Goal: Task Accomplishment & Management: Complete application form

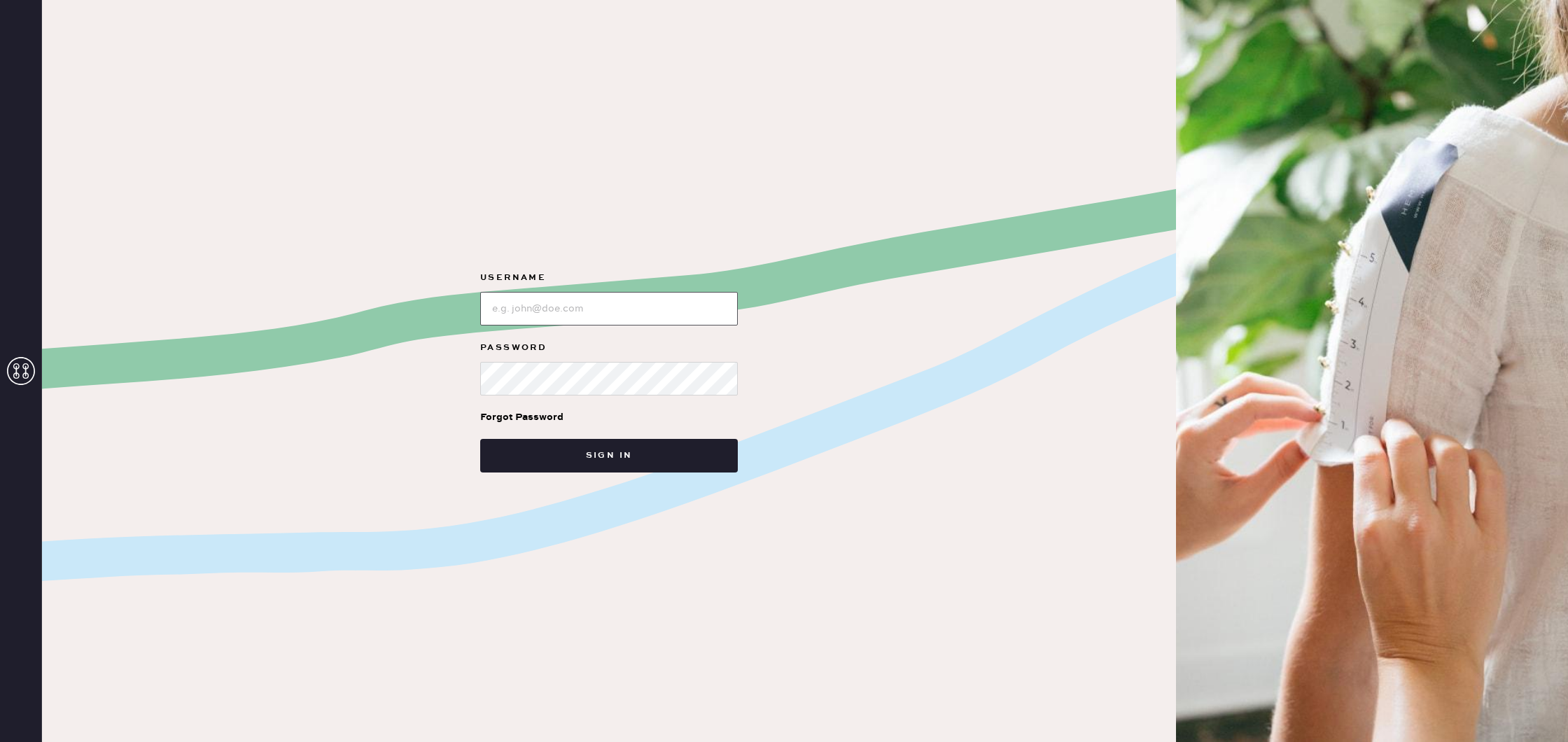
type input "reformationcharleston"
click at [613, 454] on button "Sign in" at bounding box center [609, 455] width 258 height 33
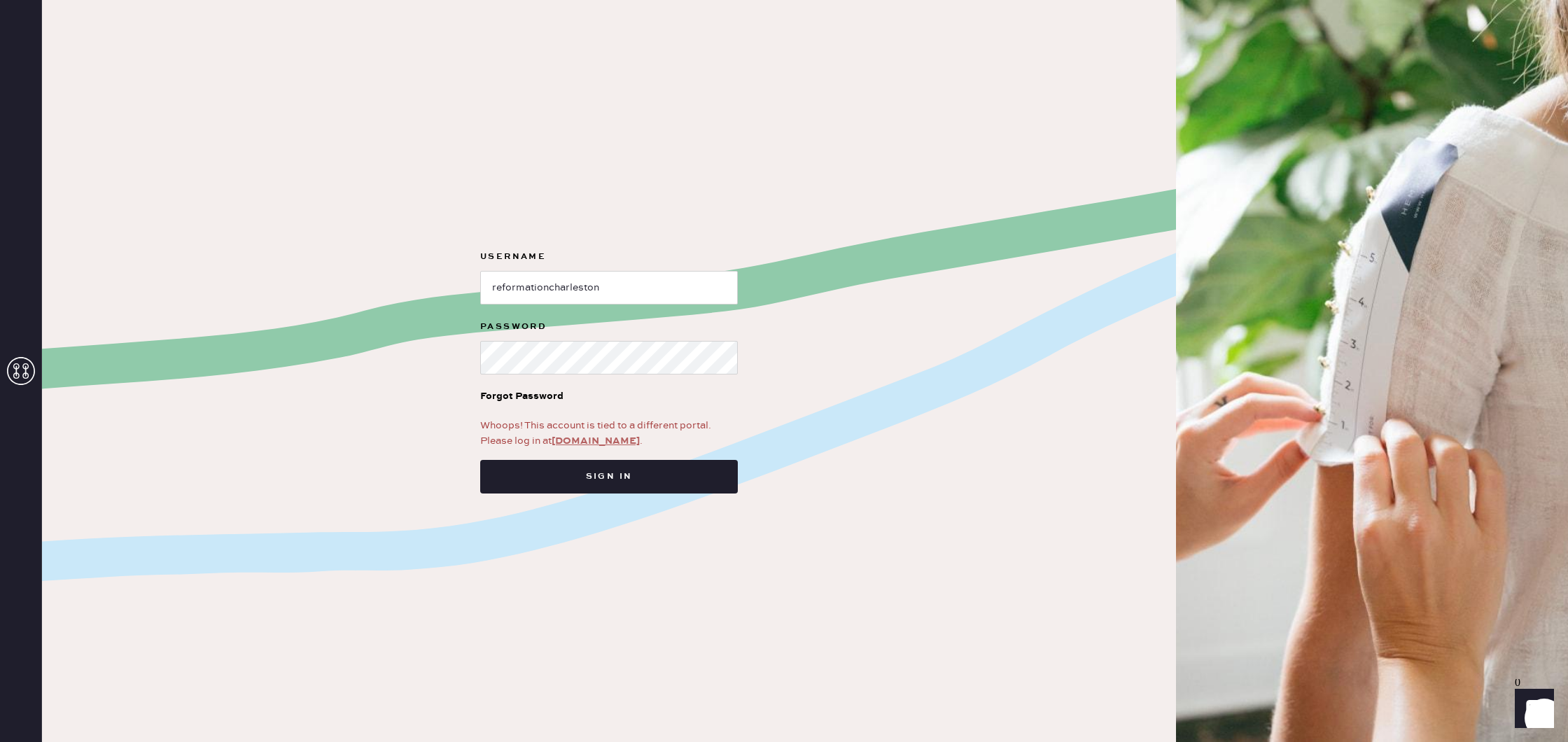
click at [599, 439] on link "app.hemster.co" at bounding box center [596, 441] width 89 height 13
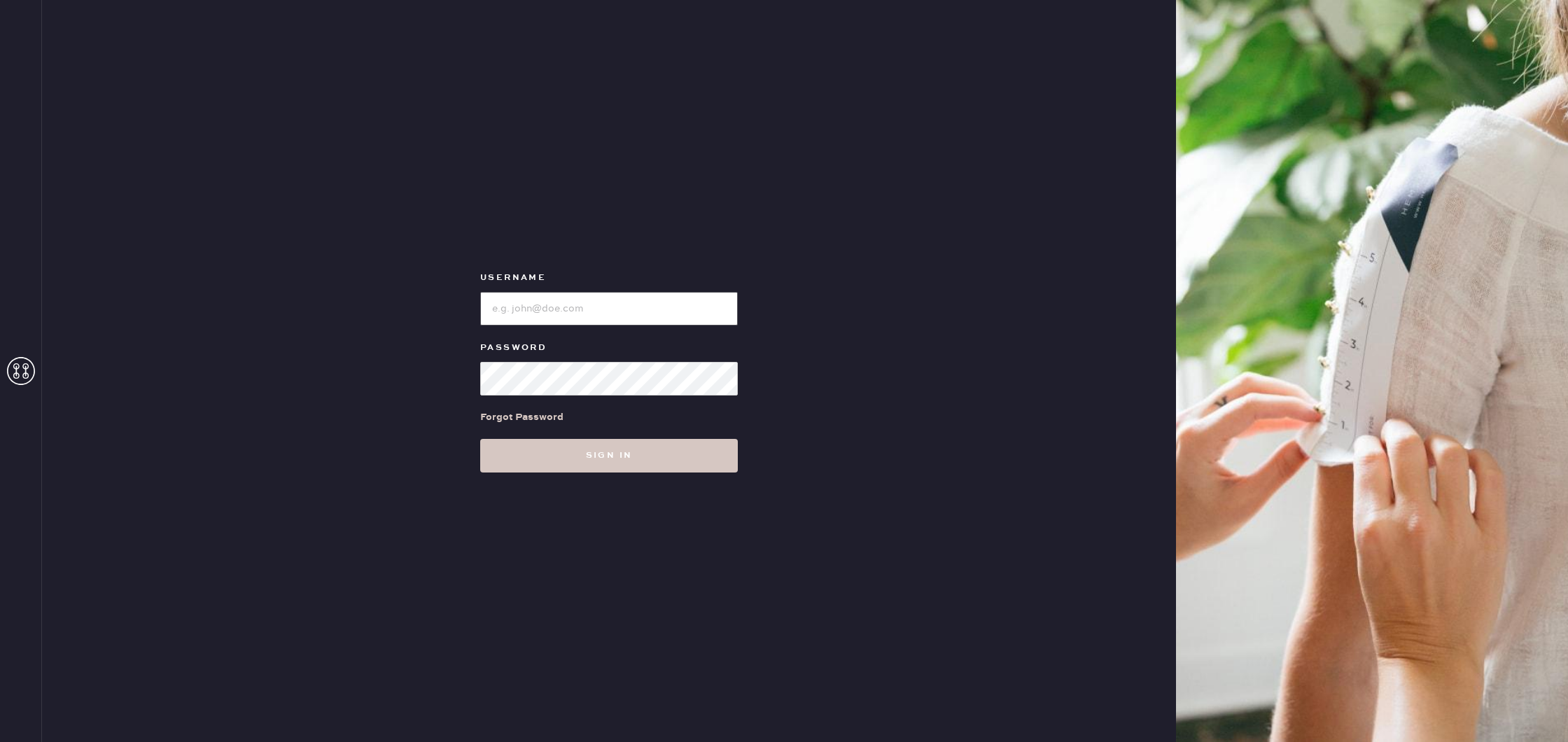
type input "reformationcharleston"
click at [595, 449] on button "Sign in" at bounding box center [609, 455] width 258 height 33
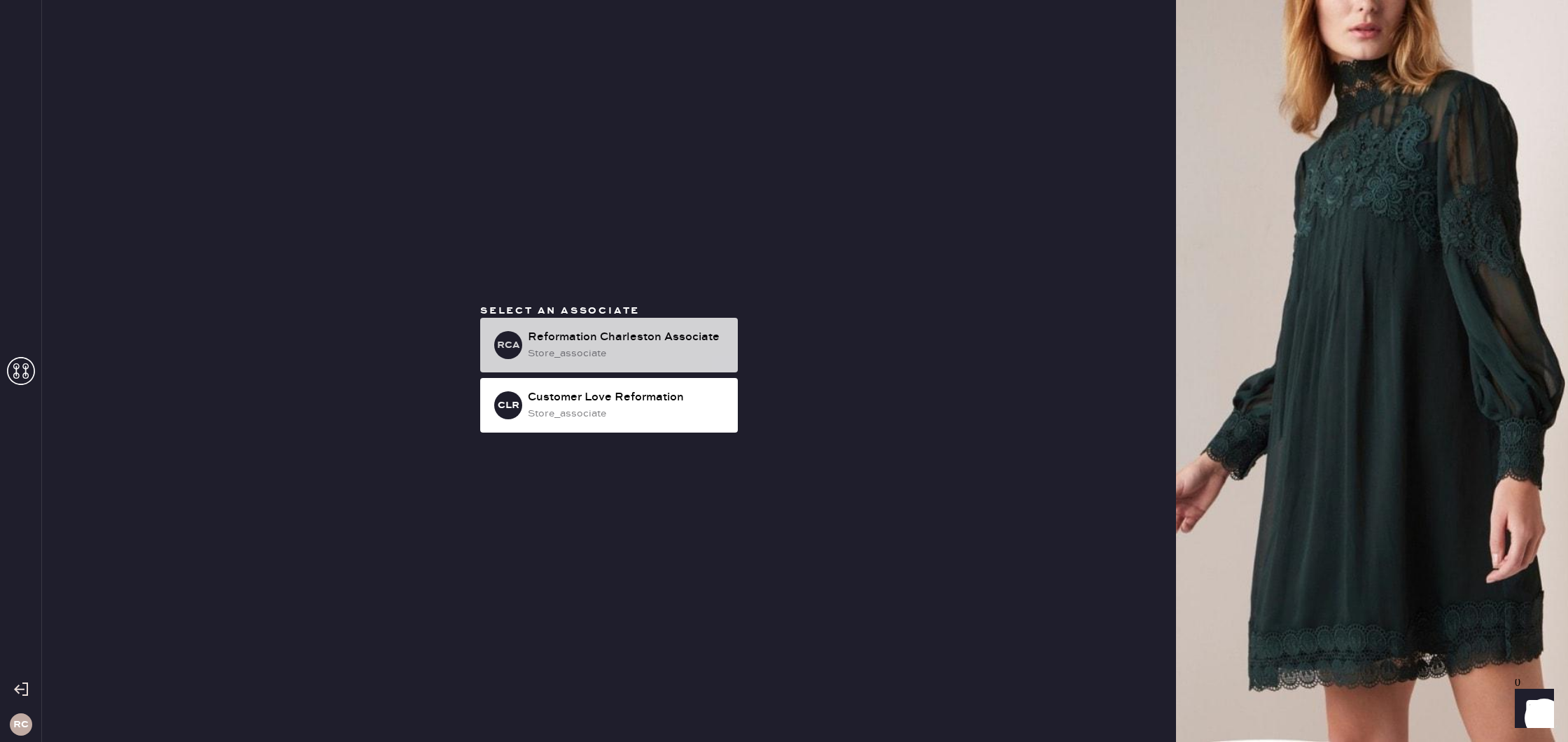
click at [700, 350] on div "store_associate" at bounding box center [627, 352] width 198 height 15
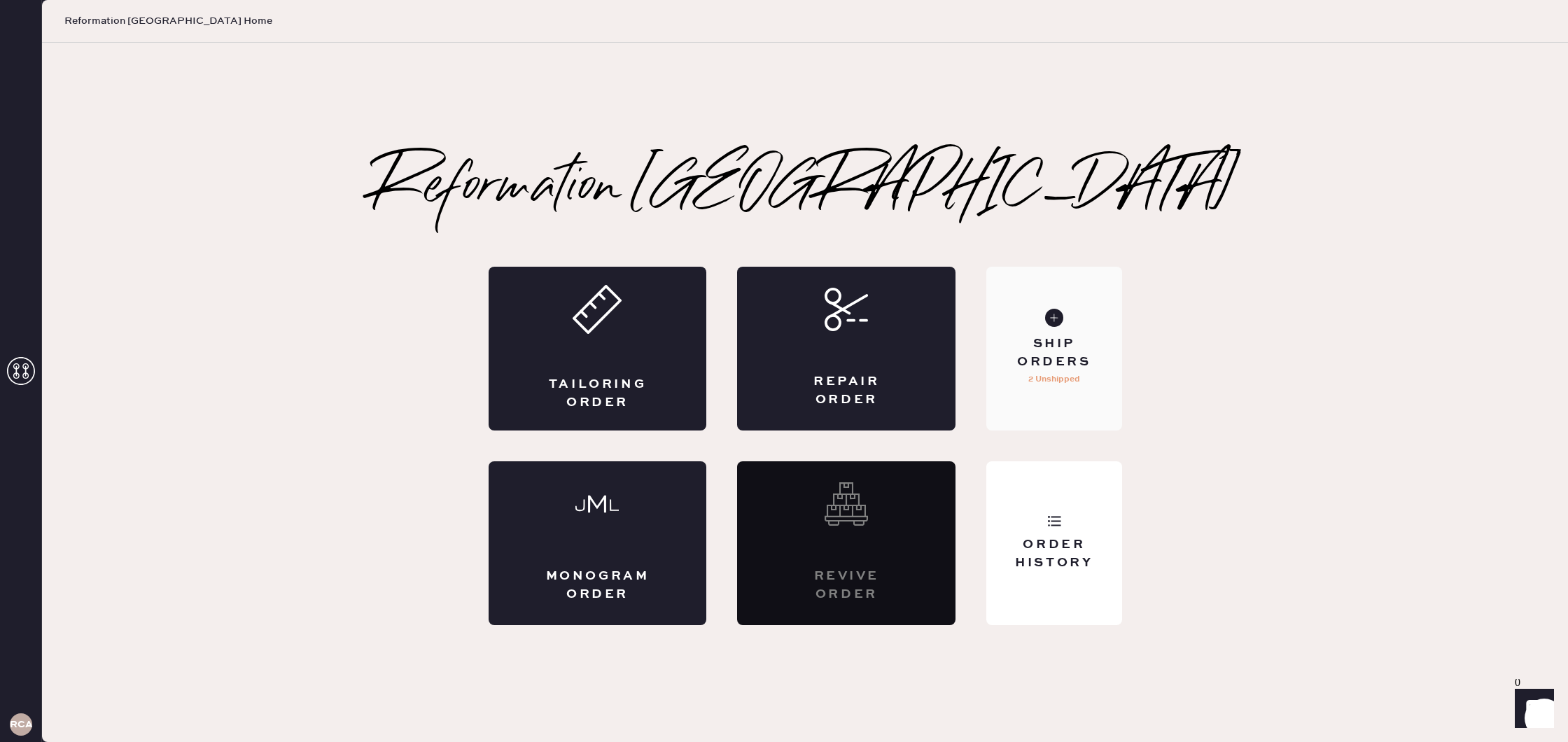
click at [1075, 342] on div "Ship Orders" at bounding box center [1054, 352] width 113 height 35
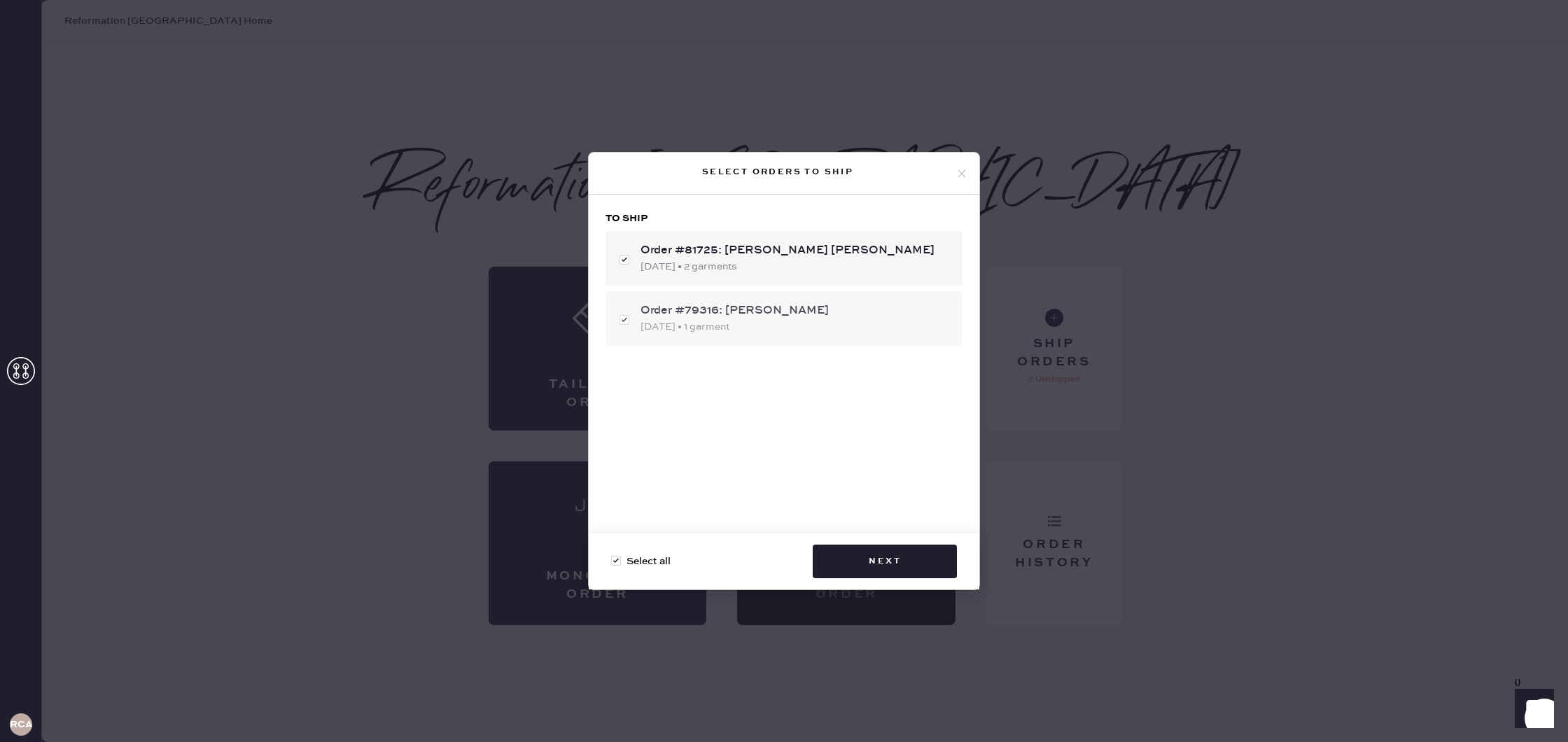
click at [624, 318] on div "Order #79316: [PERSON_NAME] [DATE] • 1 garment" at bounding box center [784, 318] width 357 height 55
checkbox input "false"
click at [894, 557] on button "Next" at bounding box center [885, 561] width 144 height 33
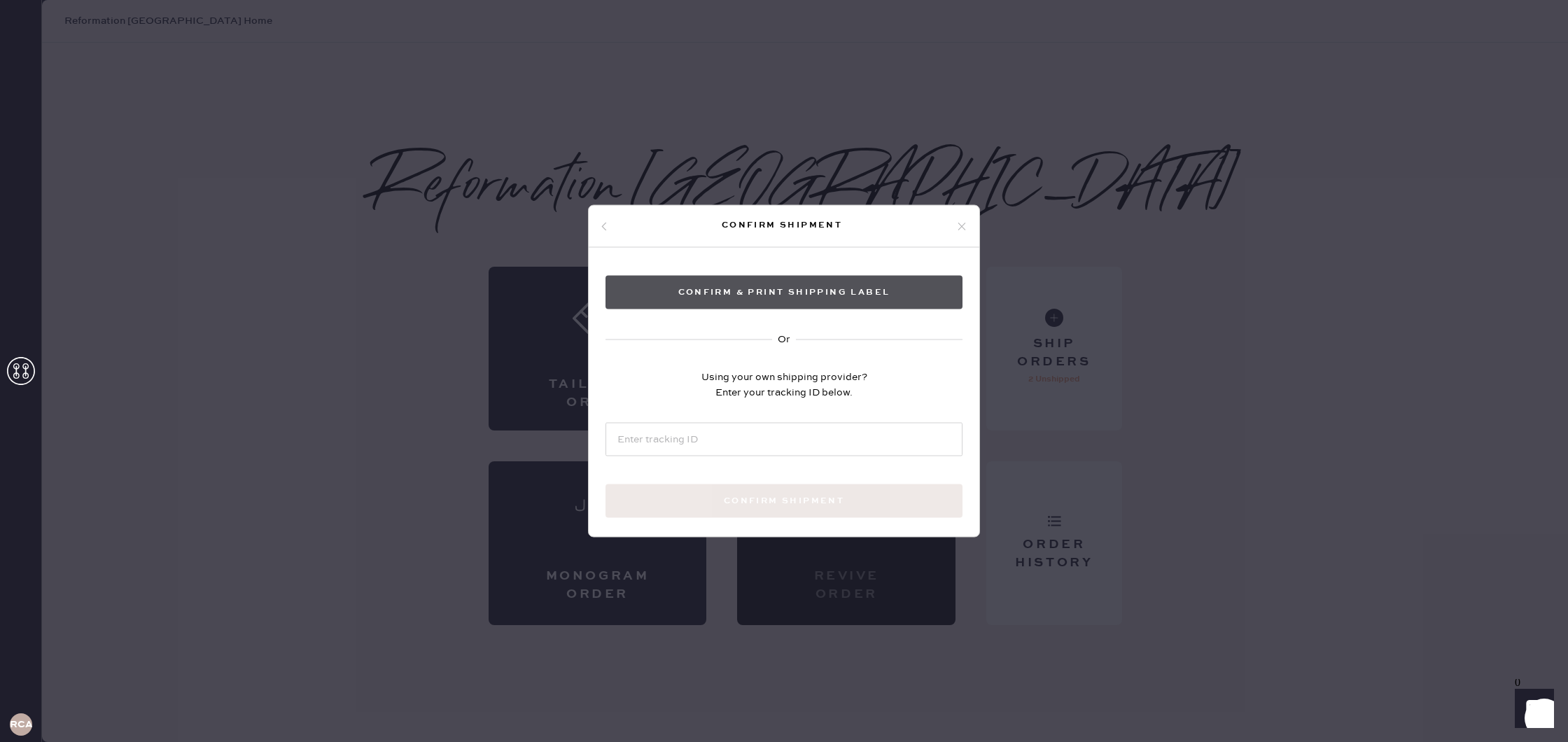
click at [864, 292] on button "Confirm & Print shipping label" at bounding box center [784, 292] width 357 height 33
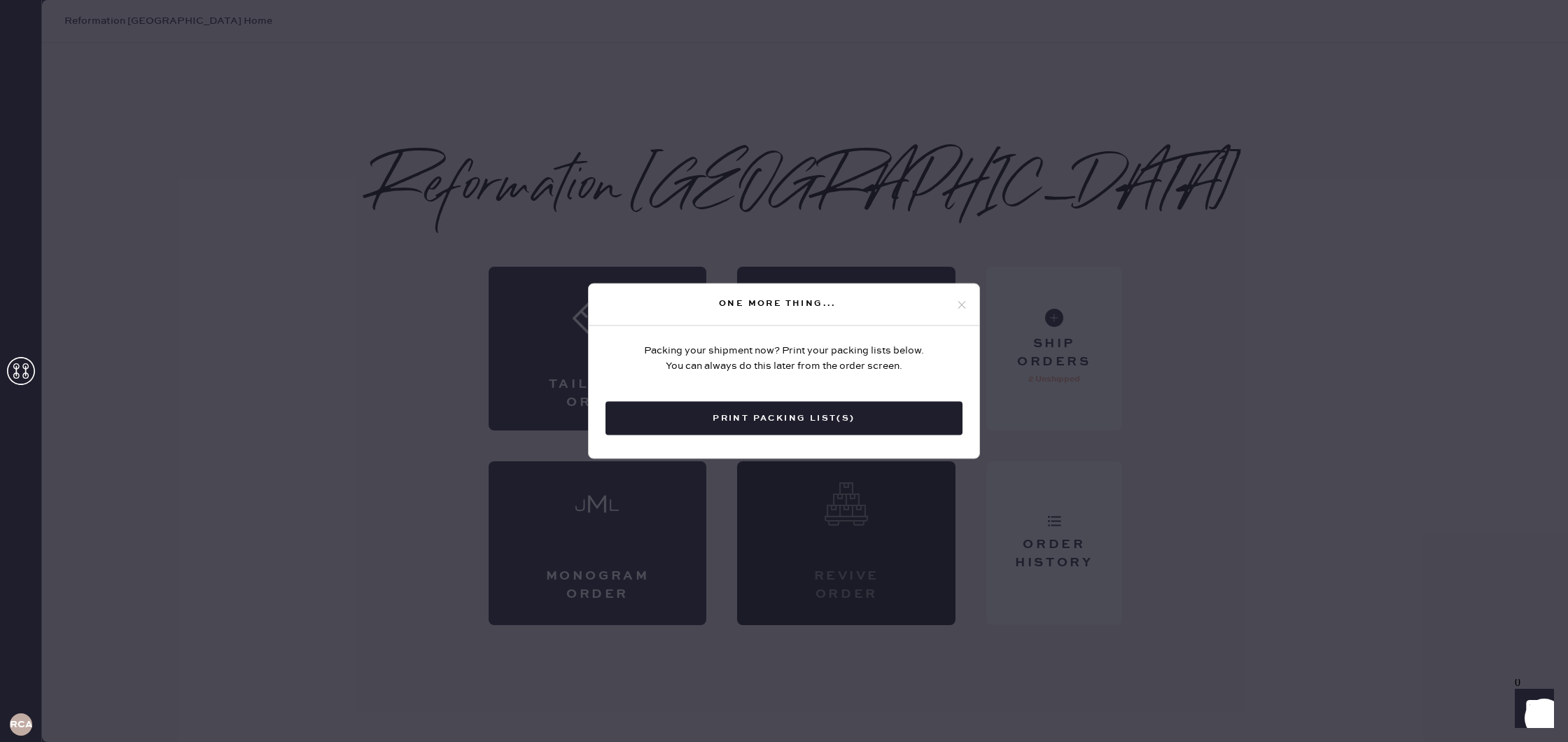
click at [836, 422] on button "Print Packing List(s)" at bounding box center [784, 418] width 357 height 33
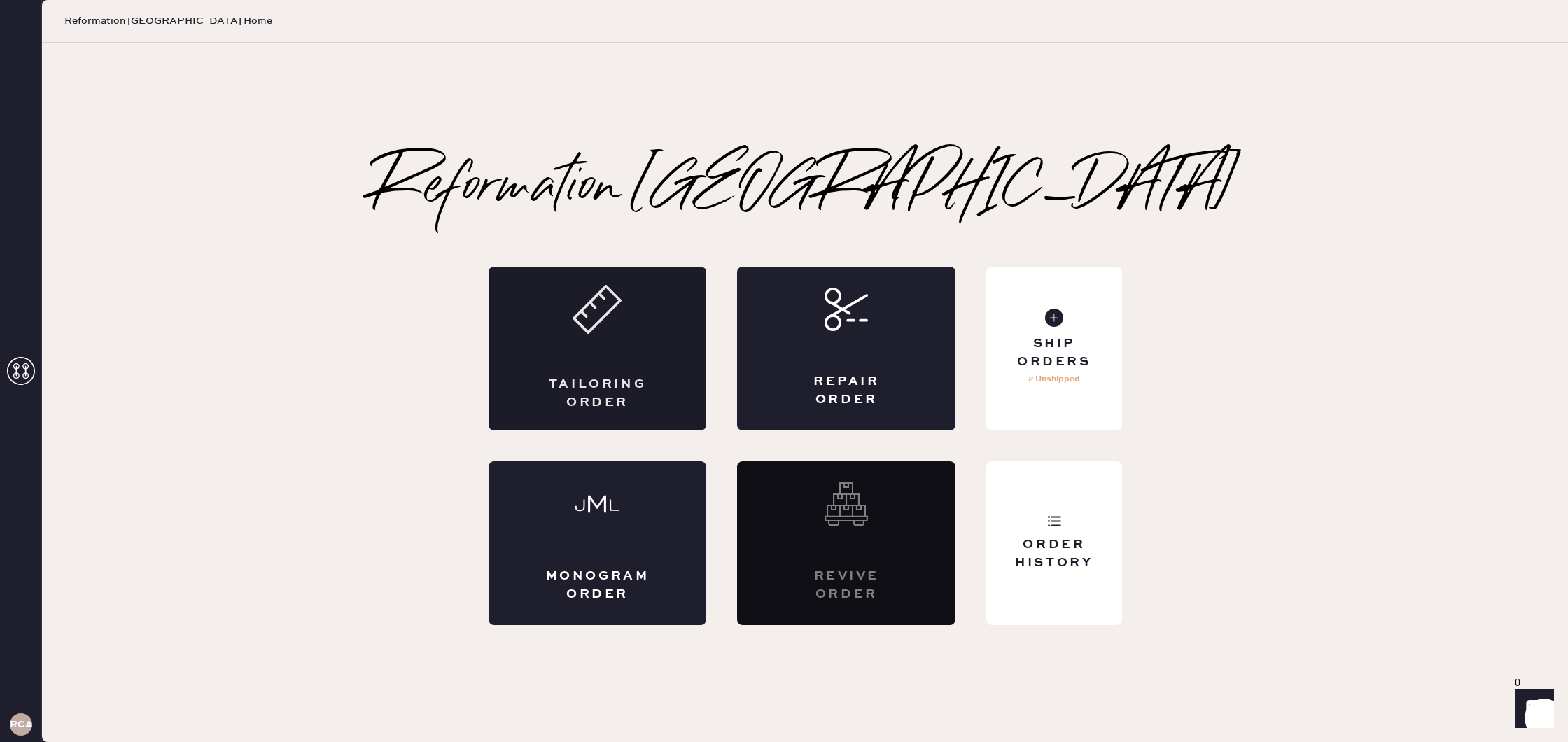
click at [649, 326] on div "Tailoring Order" at bounding box center [598, 348] width 218 height 164
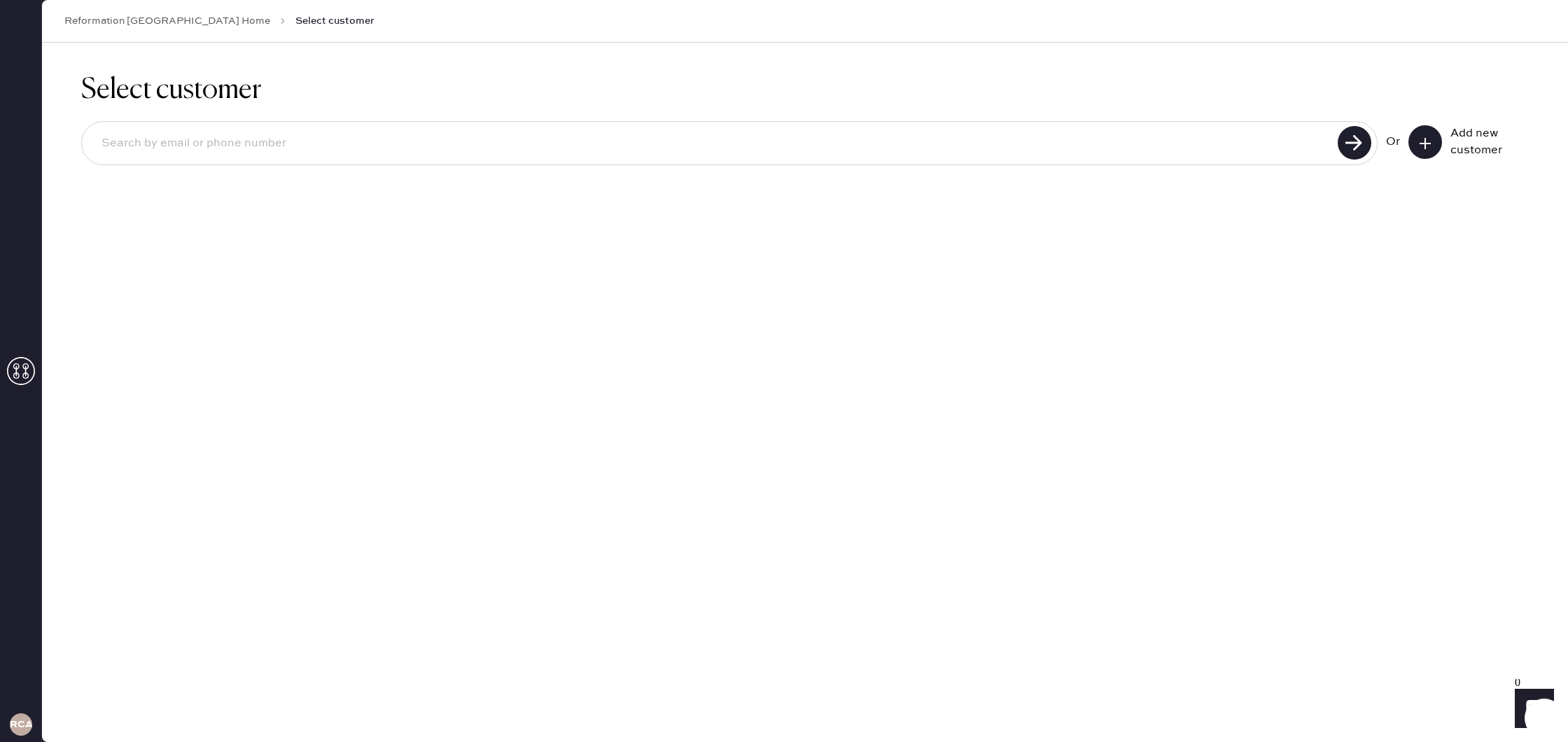
click at [994, 148] on input at bounding box center [712, 143] width 1243 height 32
click at [1426, 148] on use at bounding box center [1426, 143] width 11 height 11
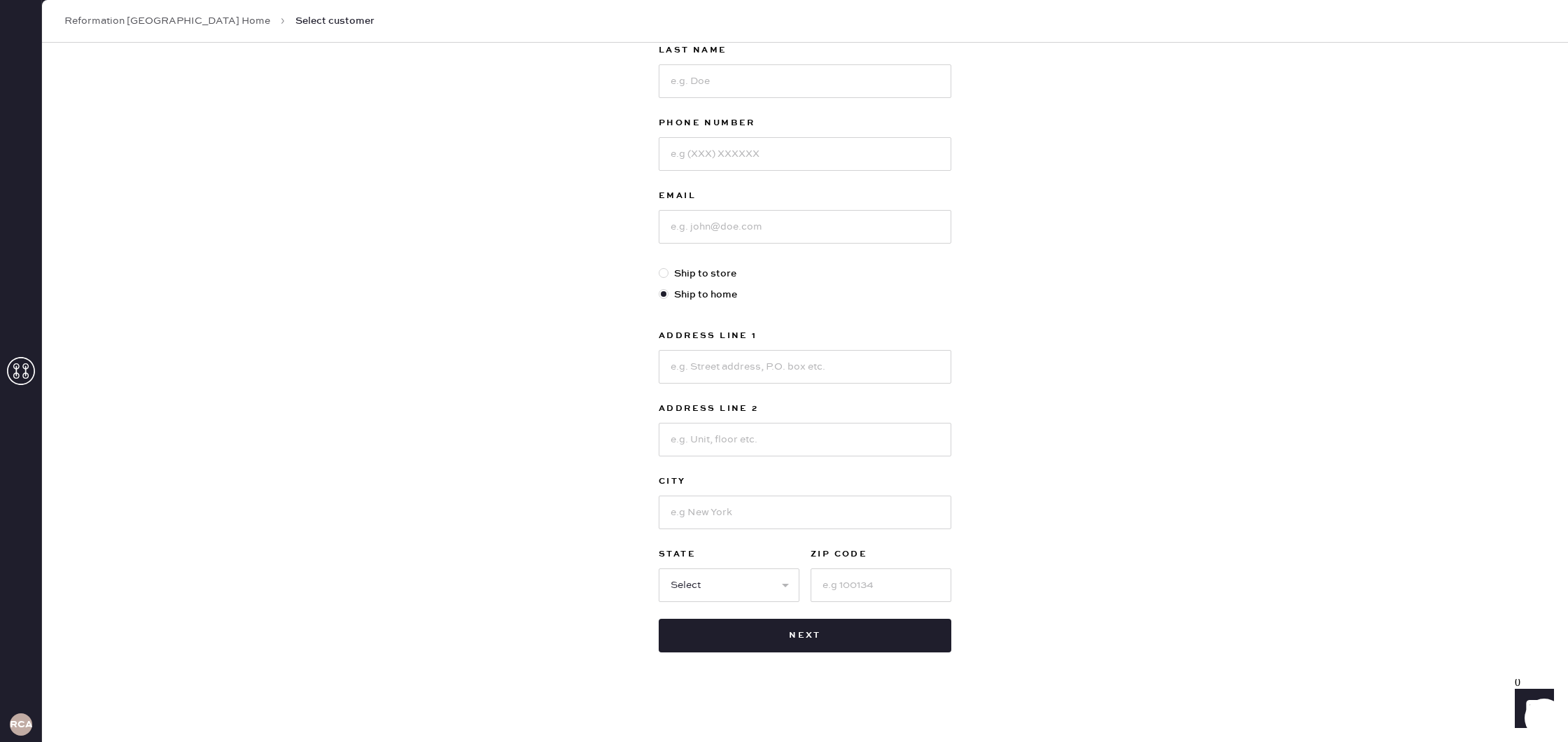
scroll to position [168, 0]
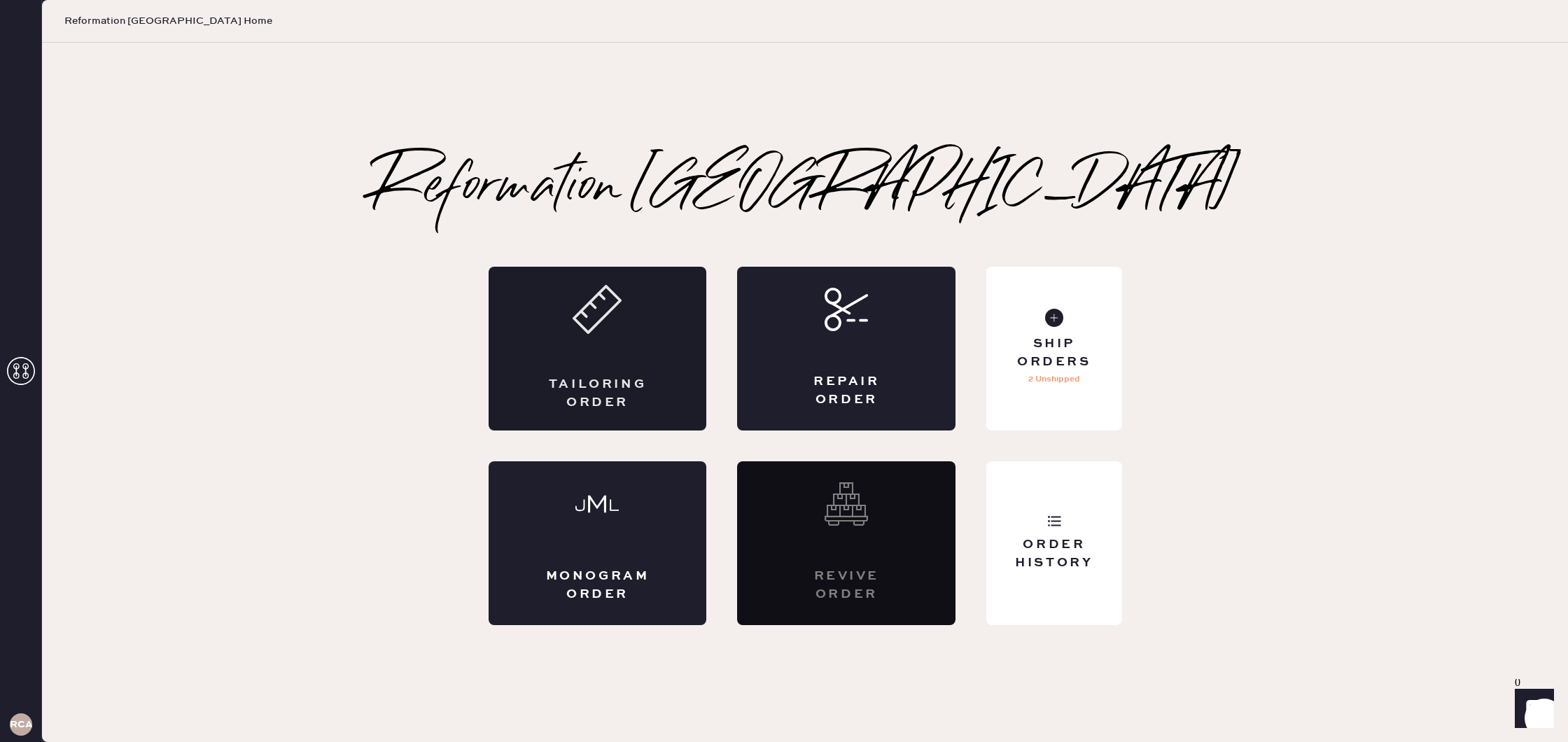
click at [637, 327] on div "Tailoring Order" at bounding box center [598, 348] width 218 height 164
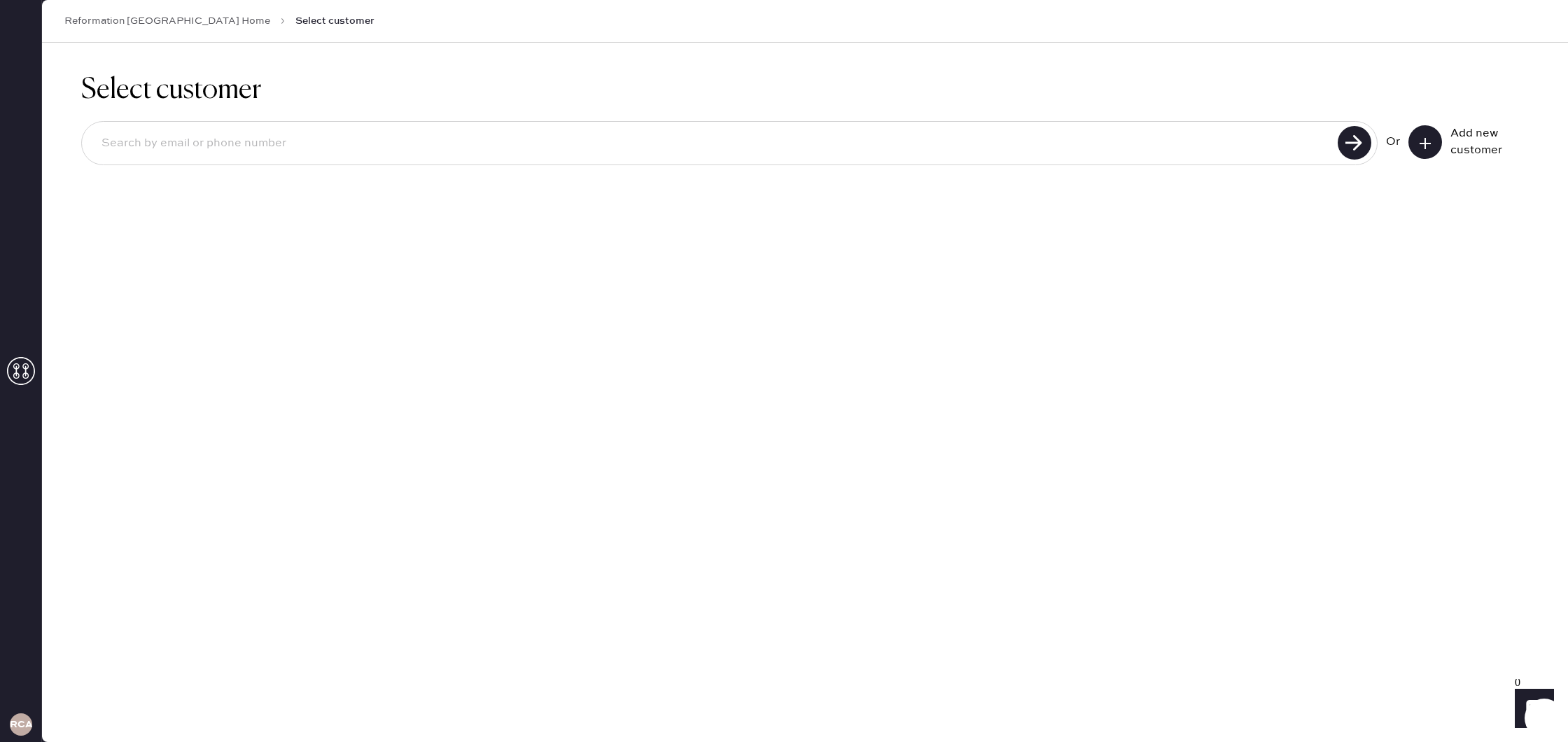
click at [767, 141] on input at bounding box center [712, 143] width 1243 height 32
type input "[PERSON_NAME][EMAIL_ADDRESS][PERSON_NAME][DOMAIN_NAME]"
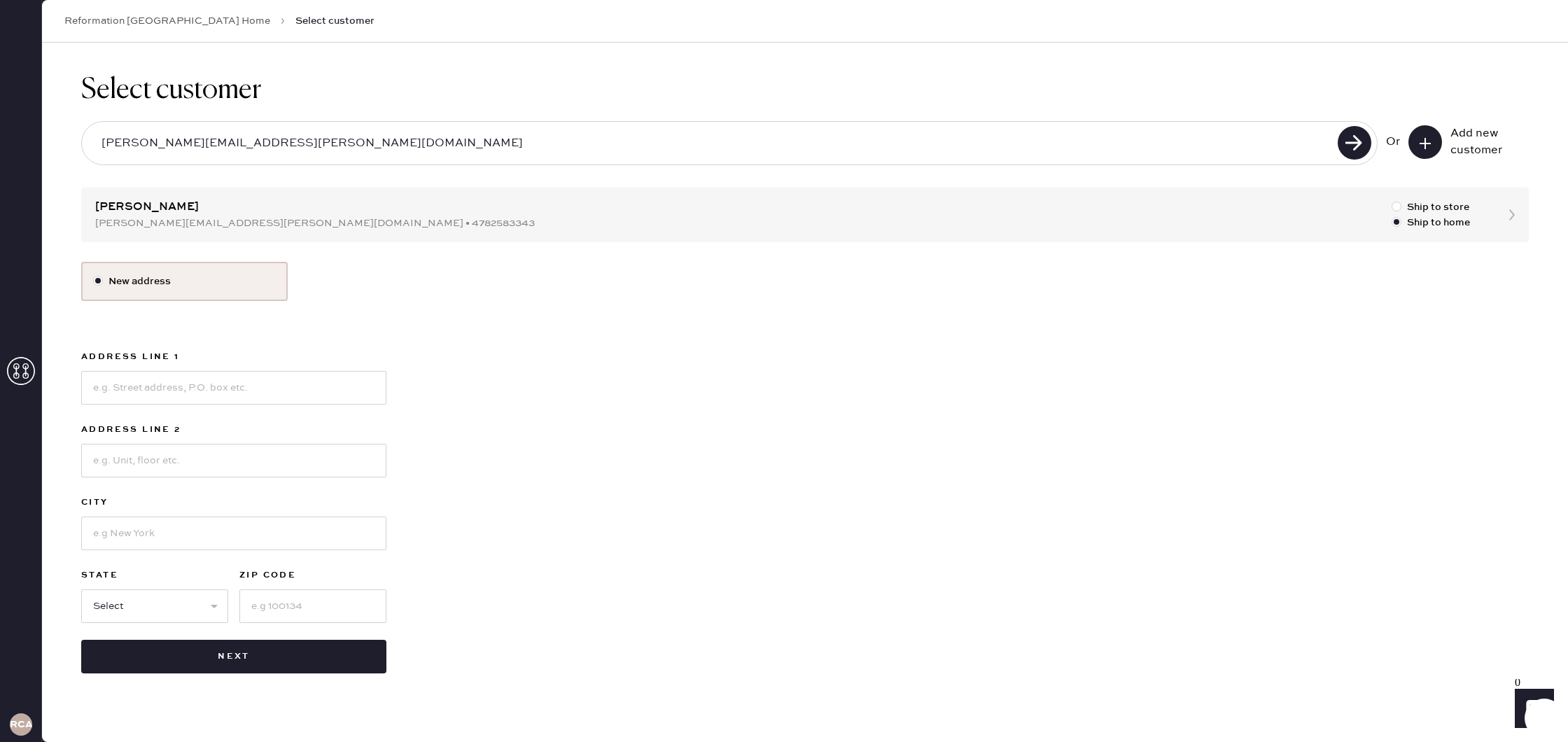
click at [240, 209] on div "Select customer [PERSON_NAME][EMAIL_ADDRESS][PERSON_NAME][DOMAIN_NAME] Or Add n…" at bounding box center [805, 373] width 1526 height 661
click at [1396, 205] on div at bounding box center [1396, 206] width 9 height 9
click at [1392, 200] on input "Ship to store" at bounding box center [1392, 199] width 1 height 1
radio input "true"
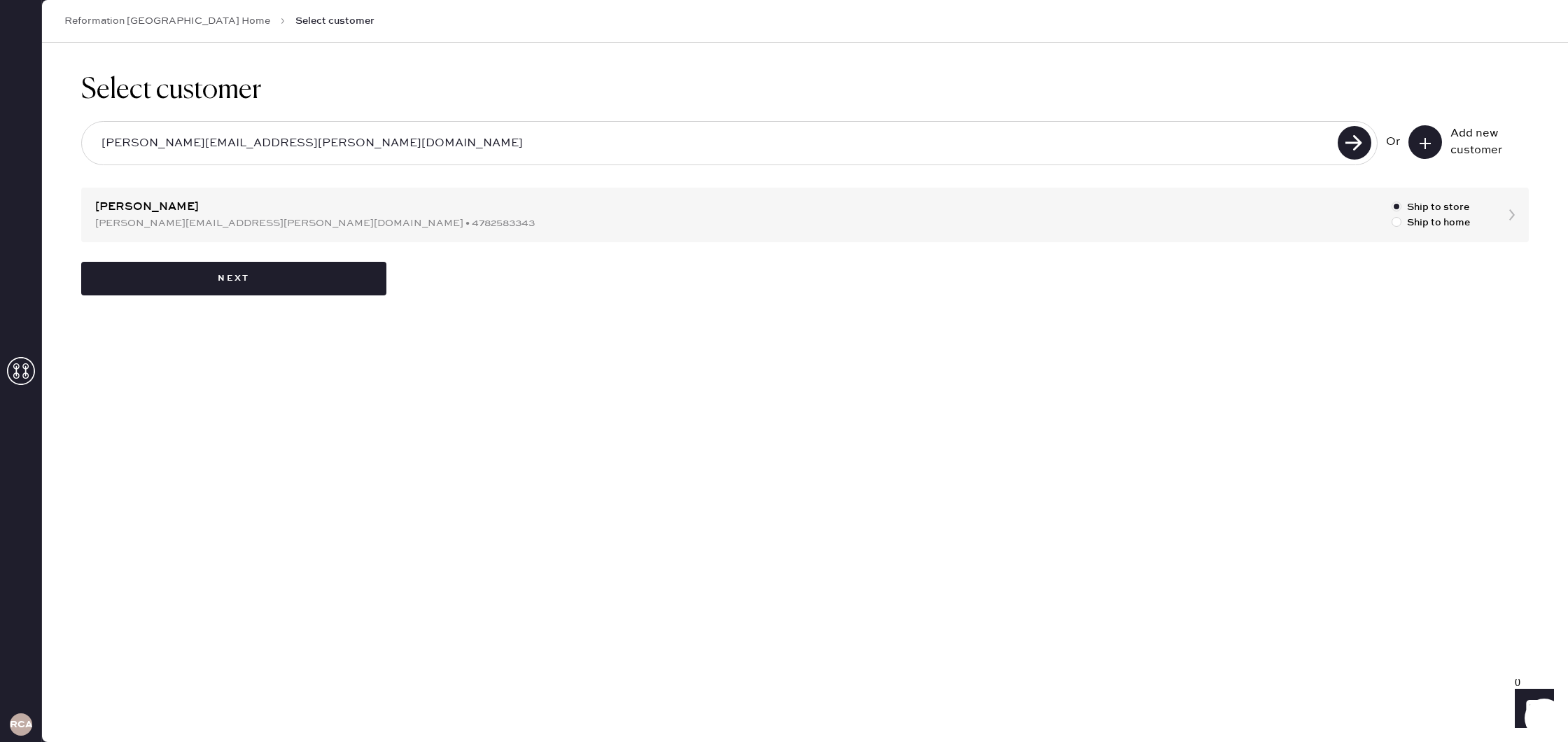
click at [1505, 216] on div "Select customer [PERSON_NAME][EMAIL_ADDRESS][PERSON_NAME][DOMAIN_NAME] Or Add n…" at bounding box center [805, 184] width 1526 height 284
click at [206, 271] on button "Next" at bounding box center [234, 278] width 305 height 33
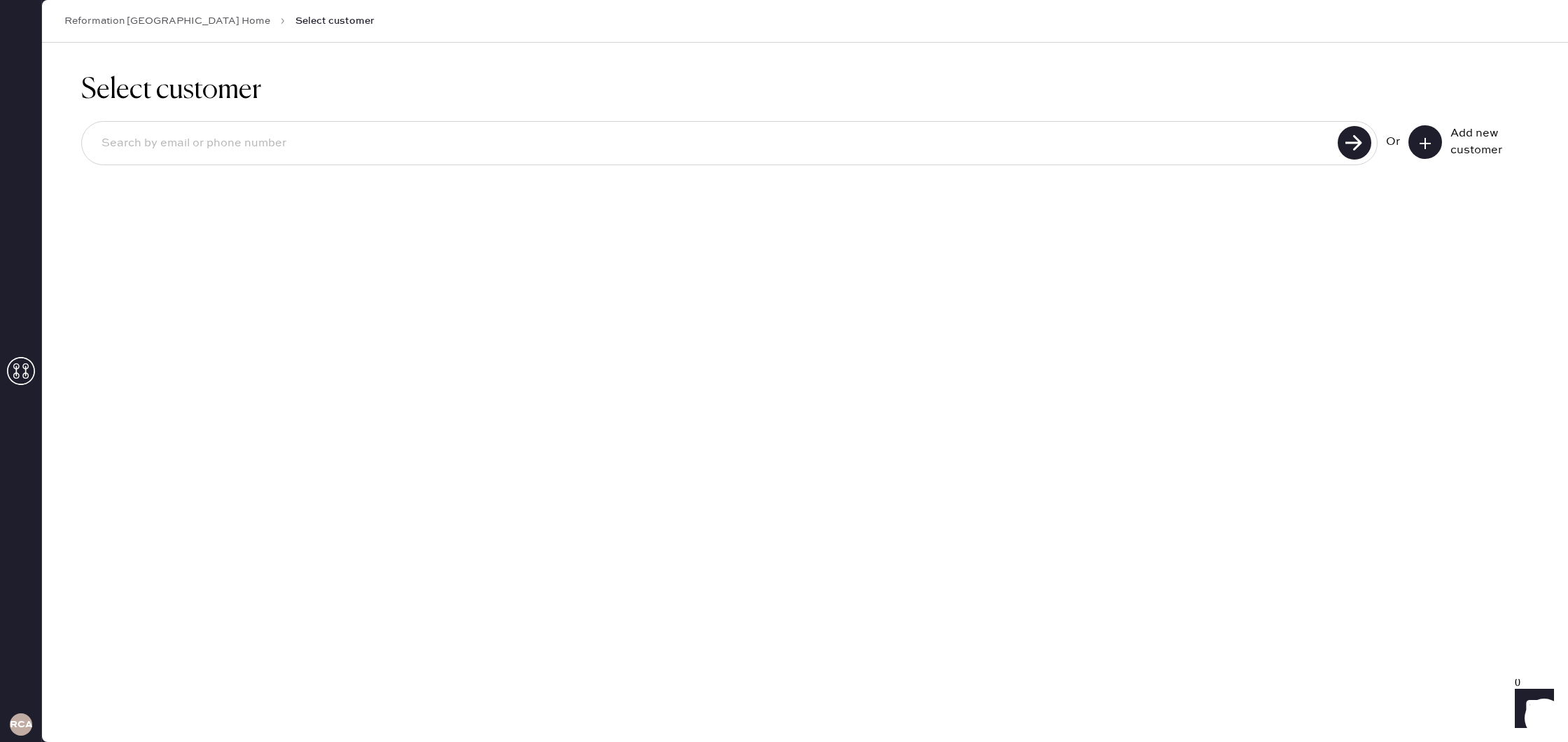
click at [1439, 139] on button at bounding box center [1425, 141] width 33 height 33
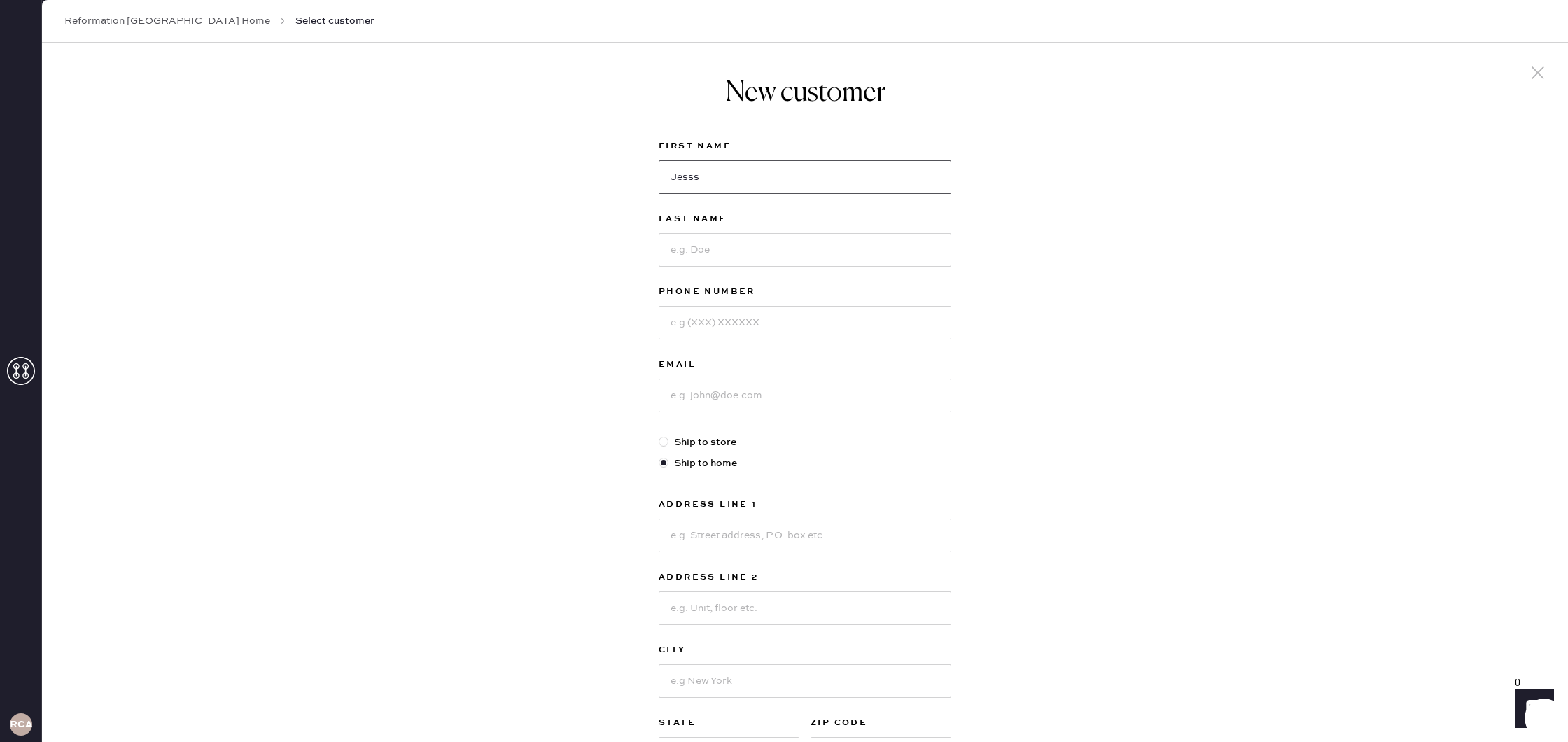
type input "Jesss"
click at [853, 247] on input at bounding box center [805, 250] width 293 height 33
type input "[PERSON_NAME]"
drag, startPoint x: 823, startPoint y: 177, endPoint x: 674, endPoint y: 168, distance: 149.3
click at [674, 168] on input "Jesss" at bounding box center [805, 177] width 293 height 33
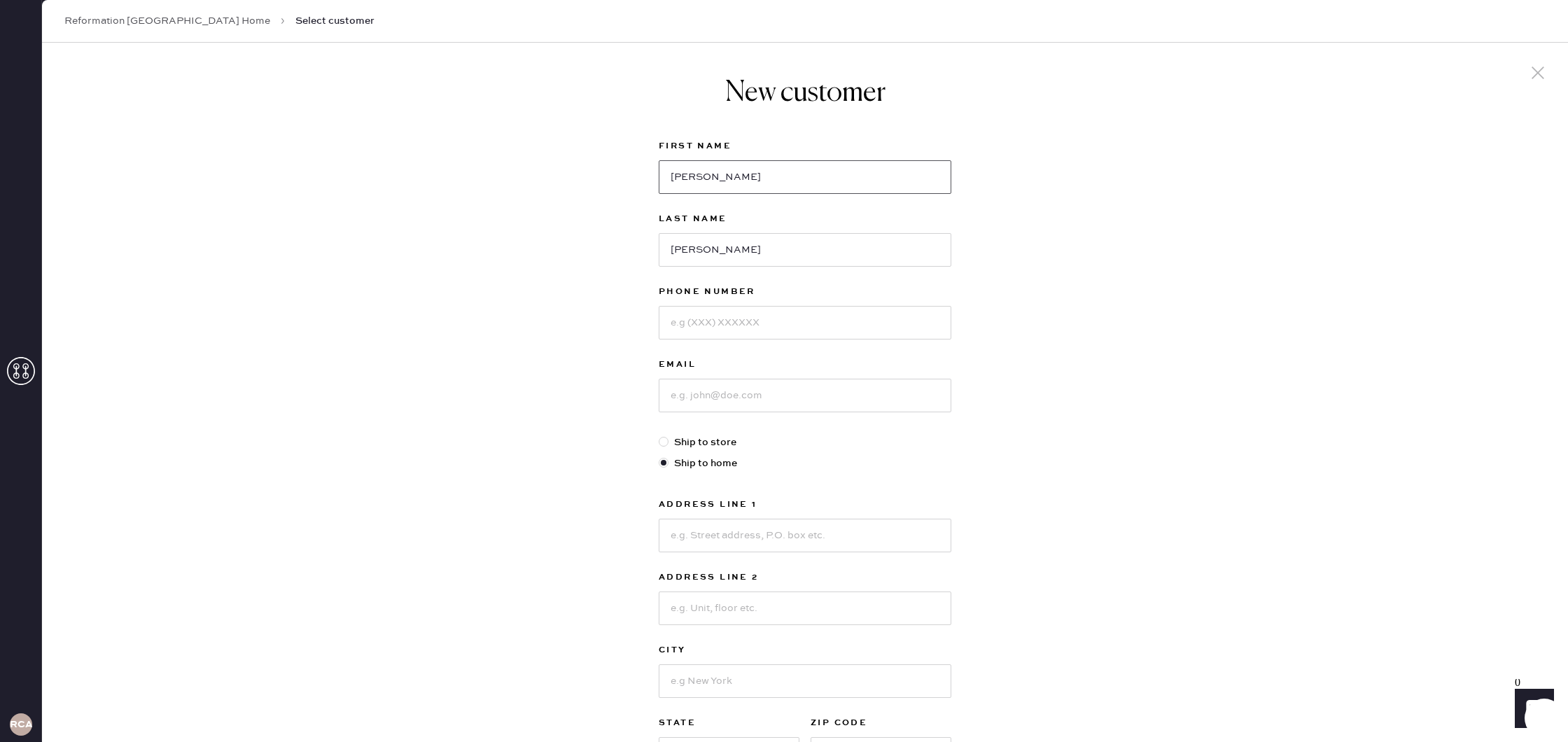
type input "[PERSON_NAME]"
click at [724, 318] on input at bounding box center [805, 322] width 293 height 33
type input "4782583343"
type input "[EMAIL_ADDRESS][DOMAIN_NAME]"
click at [665, 440] on div at bounding box center [663, 441] width 9 height 9
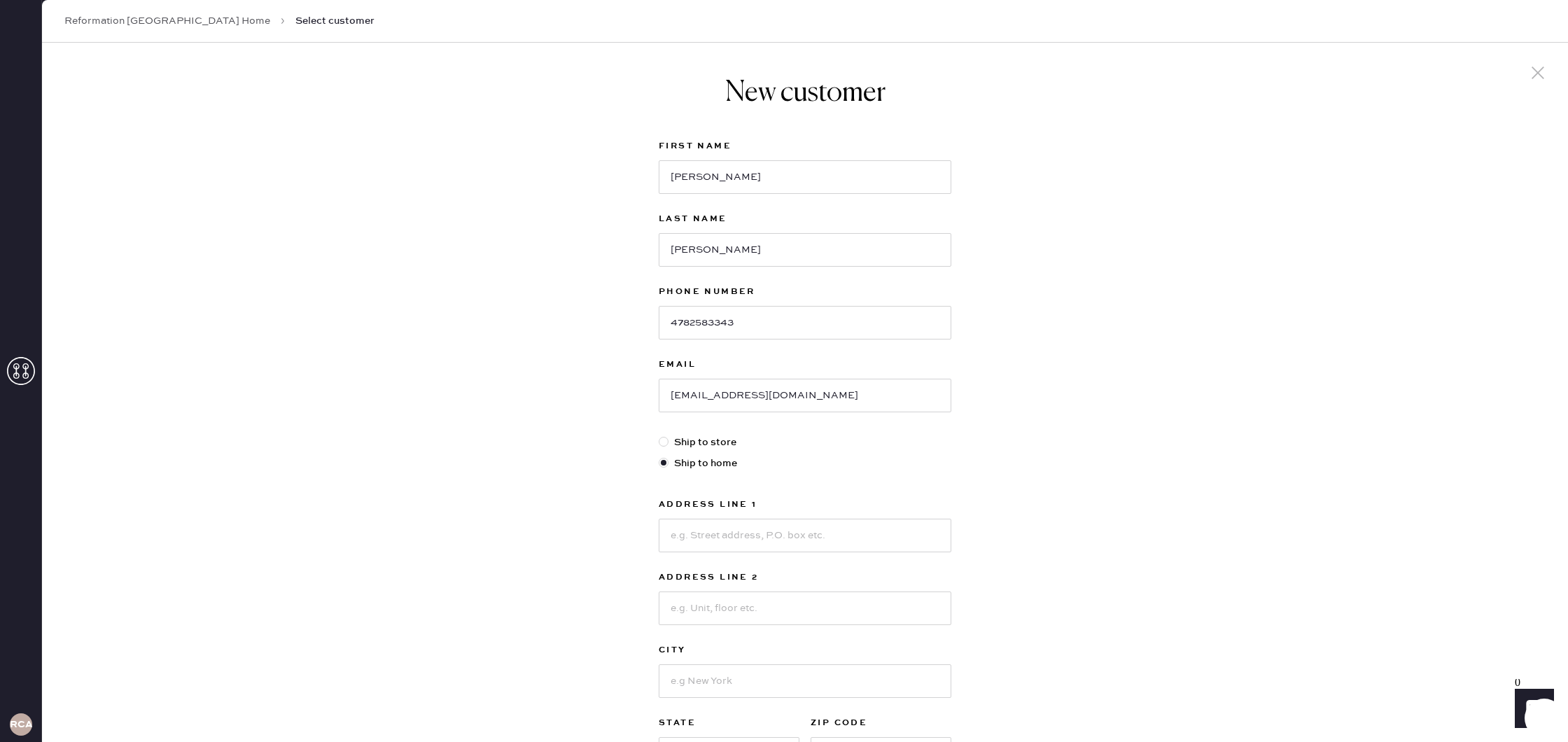
click at [659, 435] on input "Ship to store" at bounding box center [659, 435] width 1 height 1
radio input "true"
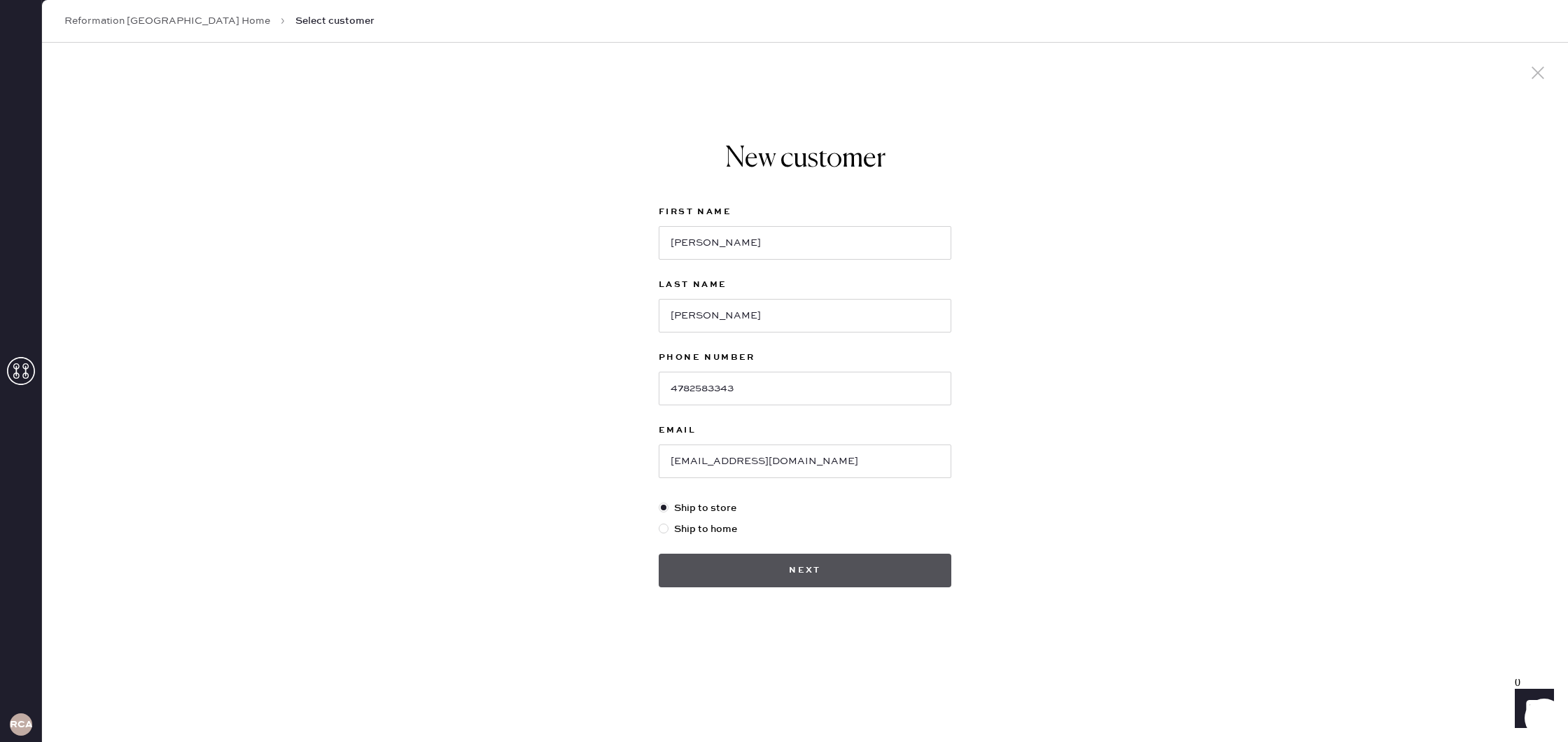
click at [830, 564] on button "Next" at bounding box center [805, 570] width 293 height 33
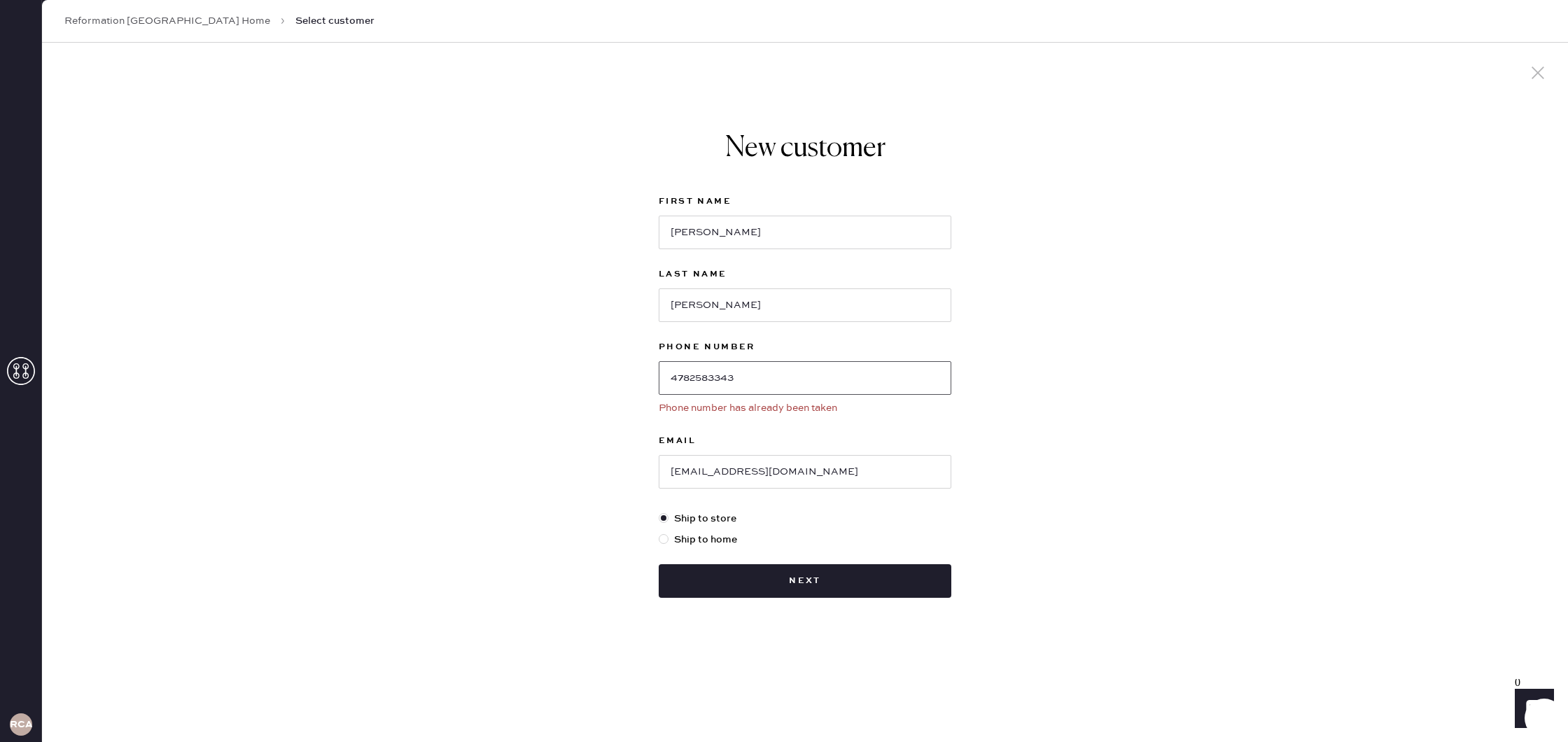
drag, startPoint x: 710, startPoint y: 379, endPoint x: 623, endPoint y: 379, distance: 87.0
click at [623, 379] on div "New customer First Name [PERSON_NAME] Last Name [PERSON_NAME] Phone Number [PHO…" at bounding box center [805, 392] width 1526 height 699
drag, startPoint x: 727, startPoint y: 226, endPoint x: 539, endPoint y: 238, distance: 188.4
click at [539, 238] on div "New customer First Name [PERSON_NAME] Last Name [PERSON_NAME] Phone Number Phon…" at bounding box center [805, 392] width 1526 height 699
type input "Bryanna"
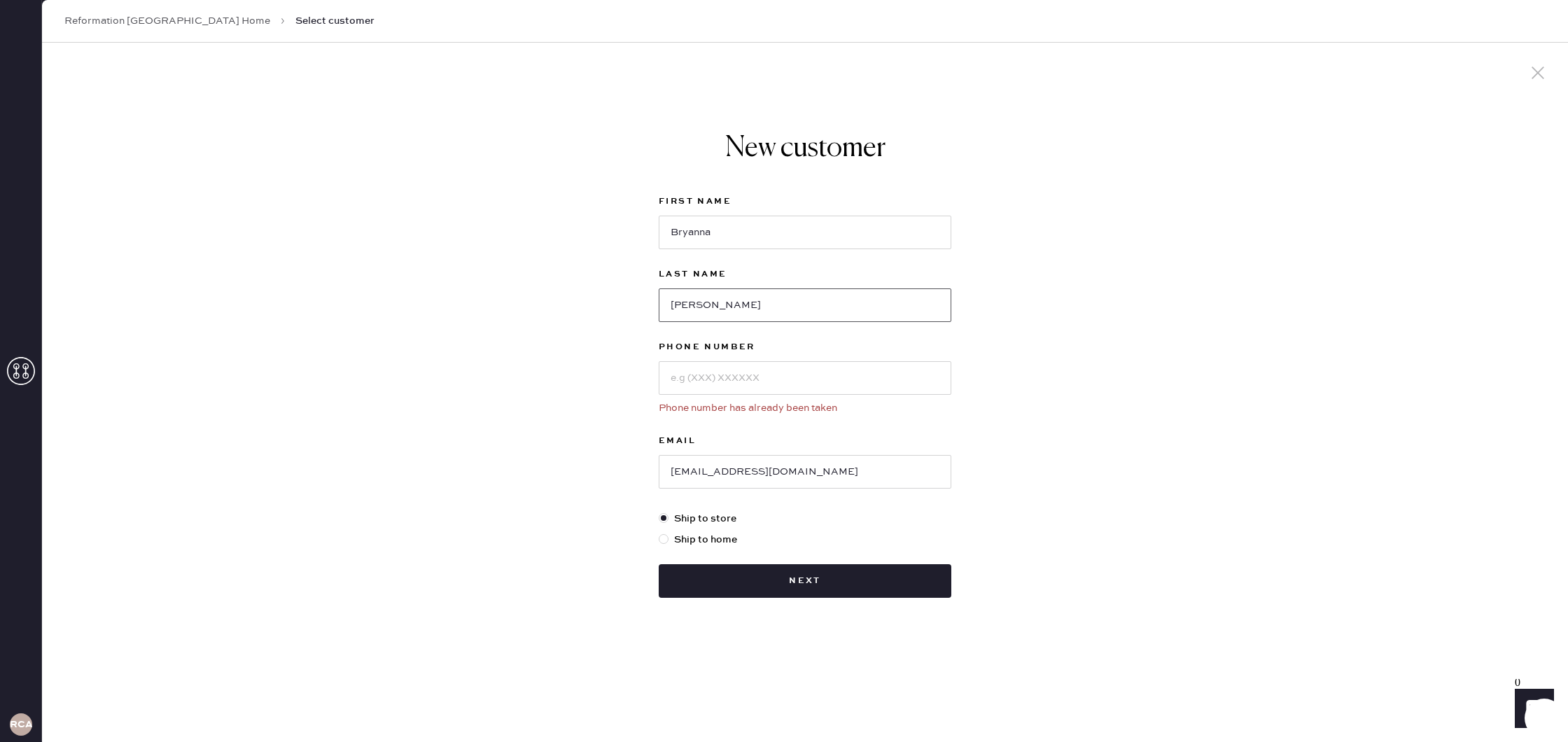
drag, startPoint x: 637, startPoint y: 306, endPoint x: 554, endPoint y: 302, distance: 83.1
click at [554, 302] on div "New customer First Name [PERSON_NAME] Last Name [PERSON_NAME] Phone Number Phon…" at bounding box center [805, 392] width 1526 height 699
type input "Cross"
click at [698, 370] on input at bounding box center [805, 378] width 293 height 33
type input "8455534281"
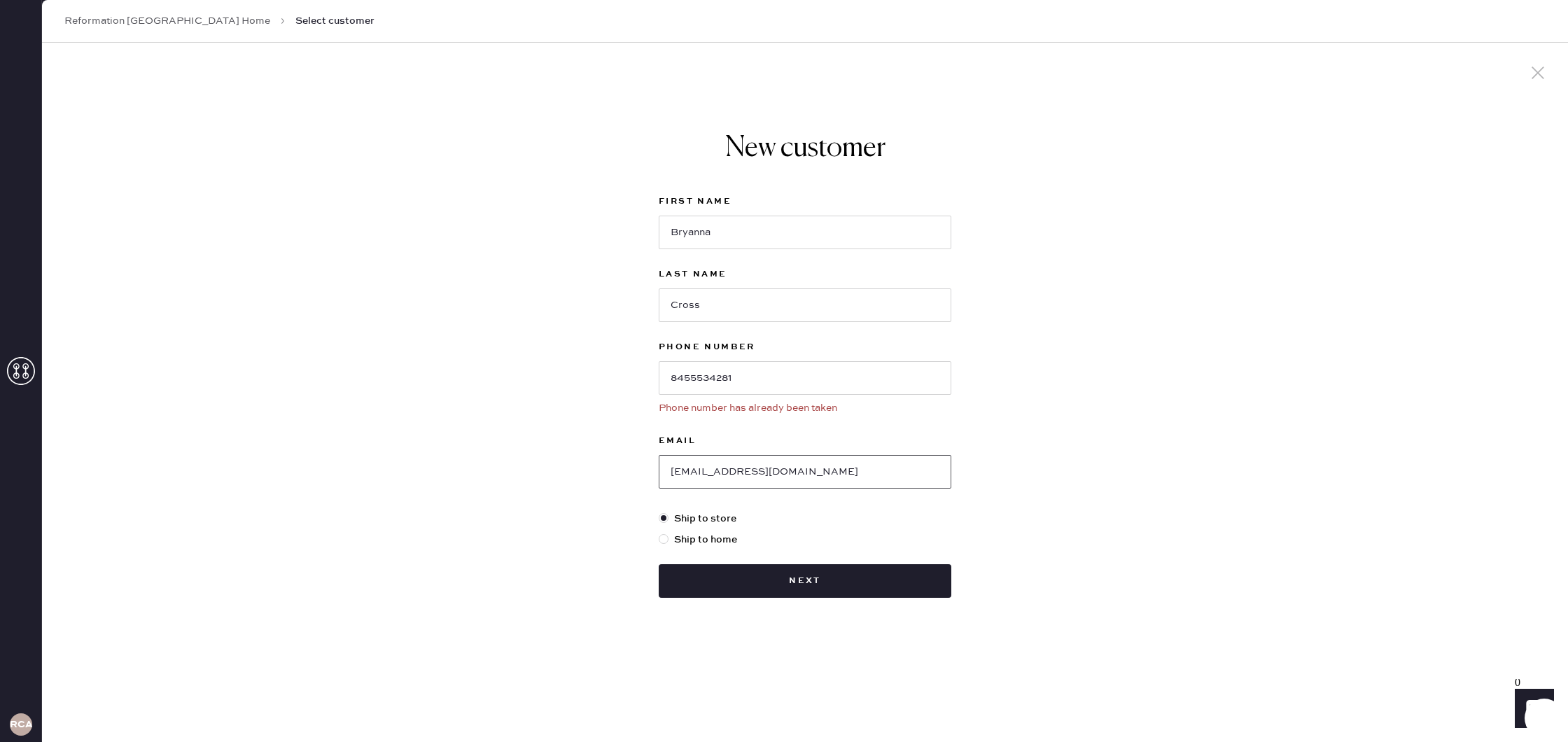
click at [803, 479] on input "[EMAIL_ADDRESS][DOMAIN_NAME]" at bounding box center [805, 472] width 293 height 33
click at [803, 478] on input "[EMAIL_ADDRESS][DOMAIN_NAME]" at bounding box center [805, 472] width 293 height 33
click at [804, 477] on input "[EMAIL_ADDRESS][DOMAIN_NAME]" at bounding box center [805, 472] width 293 height 33
type input "[PERSON_NAME][EMAIL_ADDRESS][DOMAIN_NAME]"
click at [841, 574] on button "Next" at bounding box center [805, 581] width 293 height 33
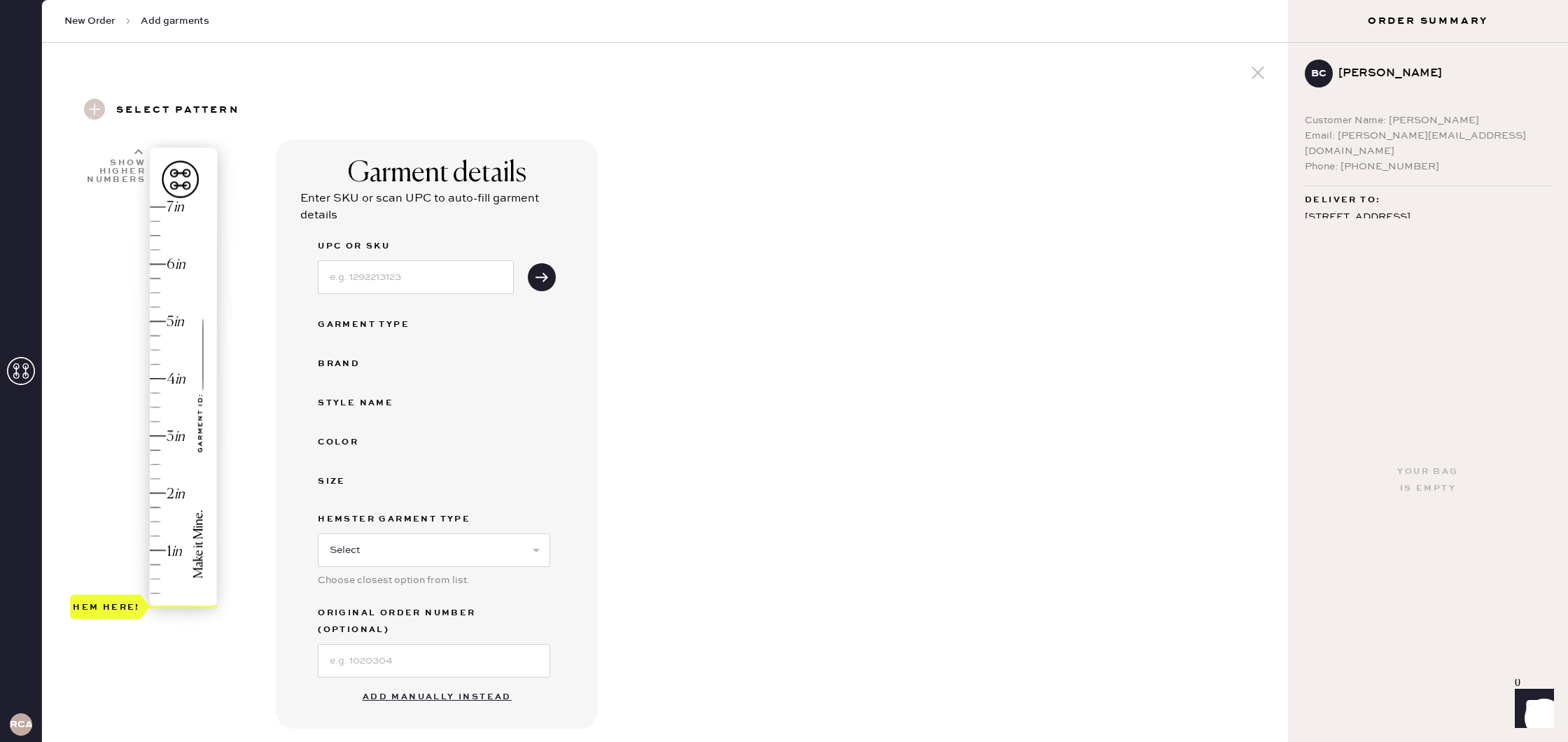
scroll to position [0, 1]
click at [431, 683] on button "Add manually instead" at bounding box center [437, 696] width 166 height 28
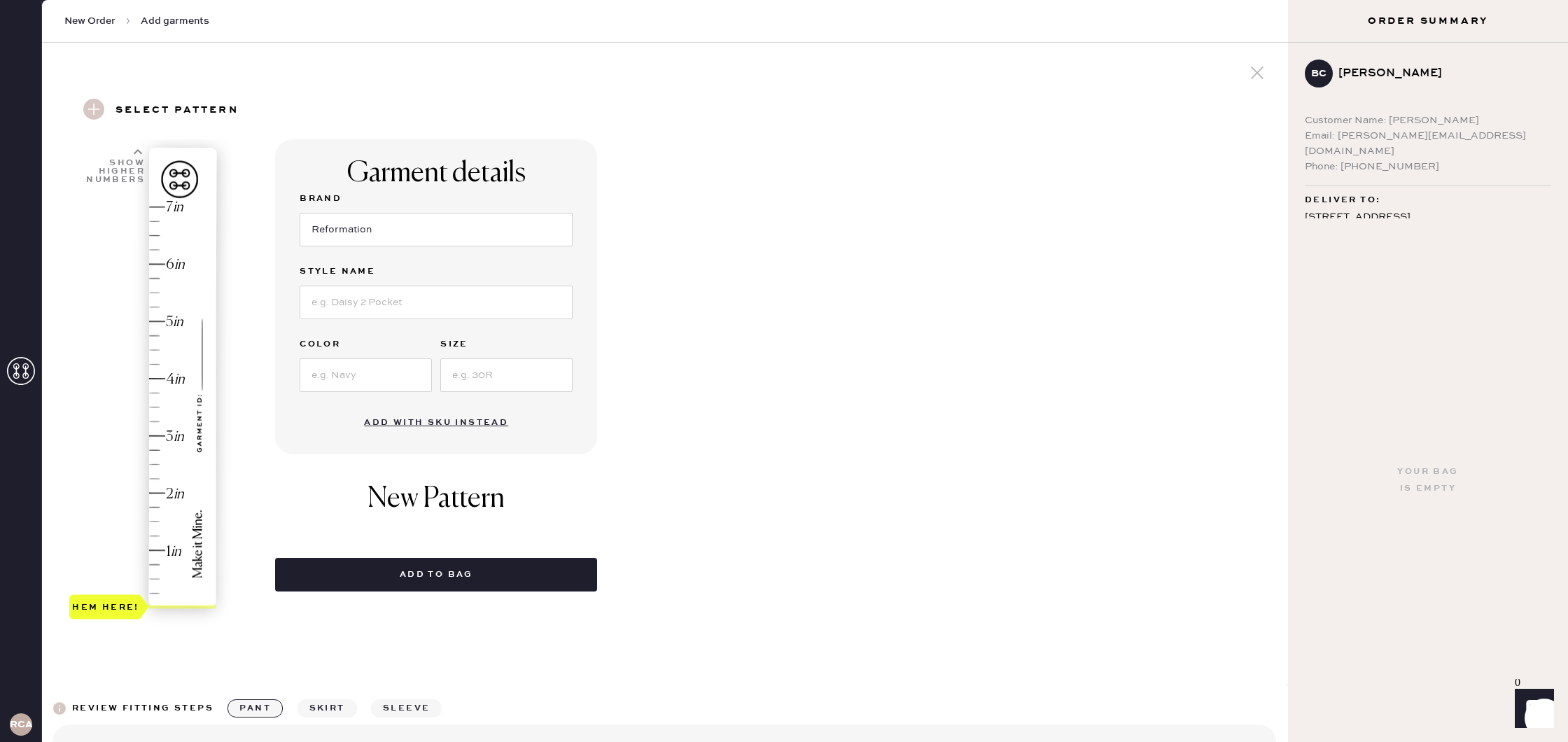
scroll to position [0, 0]
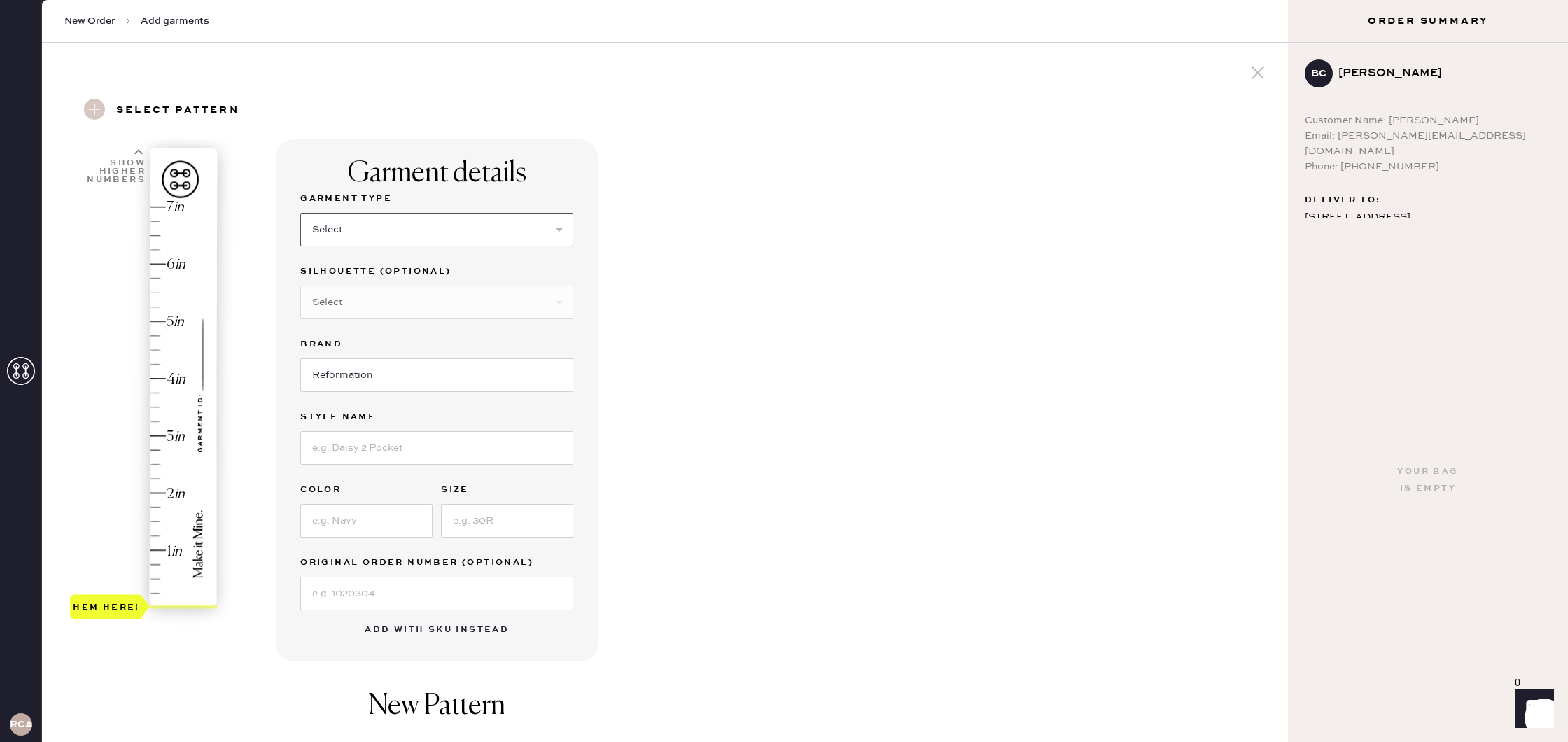
select select "13"
select select "19"
click at [393, 445] on input at bounding box center [436, 447] width 273 height 33
type input "[PERSON_NAME] Skirt"
click at [400, 525] on input at bounding box center [366, 520] width 132 height 33
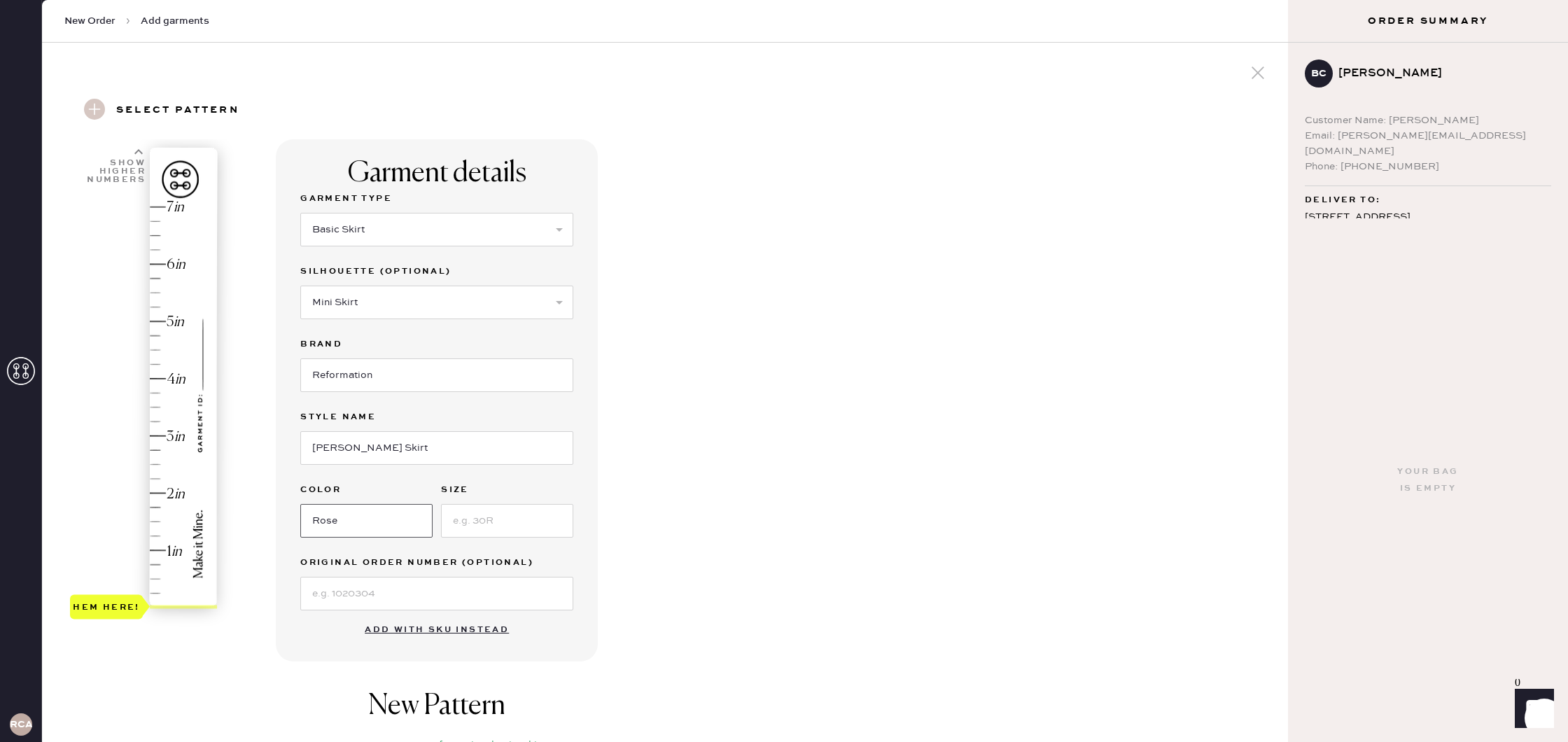
scroll to position [5, 0]
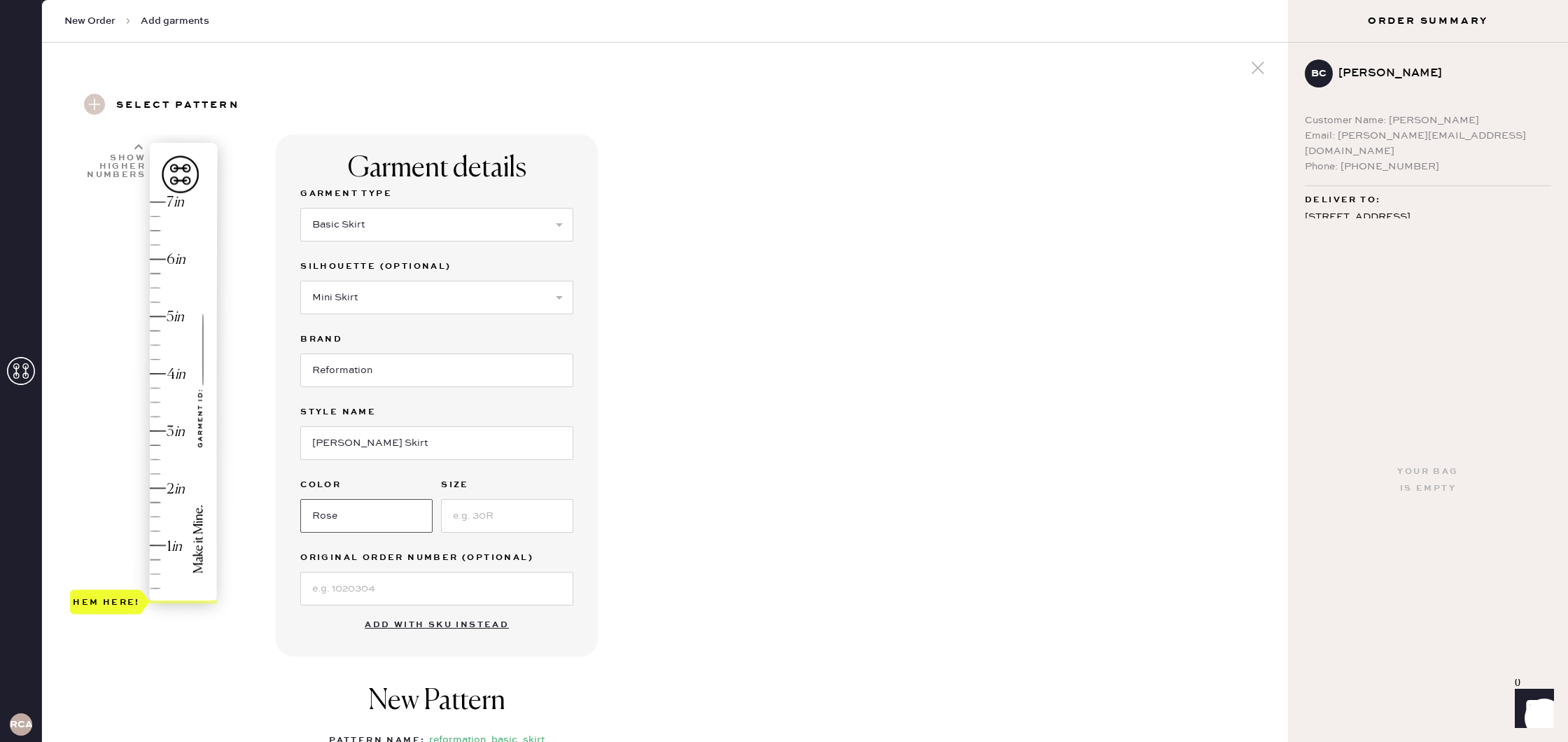
type input "Rose"
click at [461, 511] on input at bounding box center [507, 515] width 132 height 33
type input "2"
type input "1"
click at [161, 546] on div "Hem here!" at bounding box center [145, 402] width 149 height 412
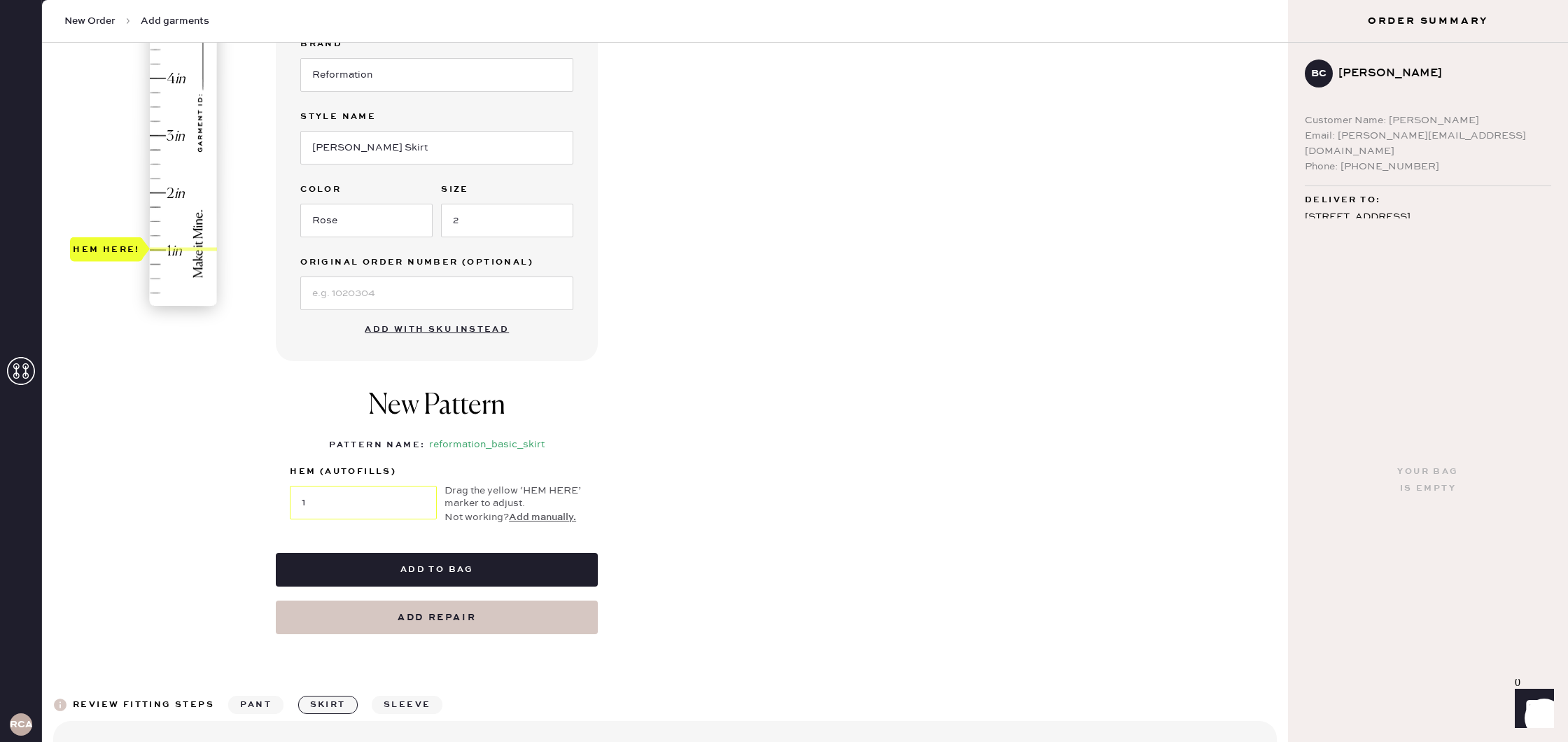
scroll to position [301, 0]
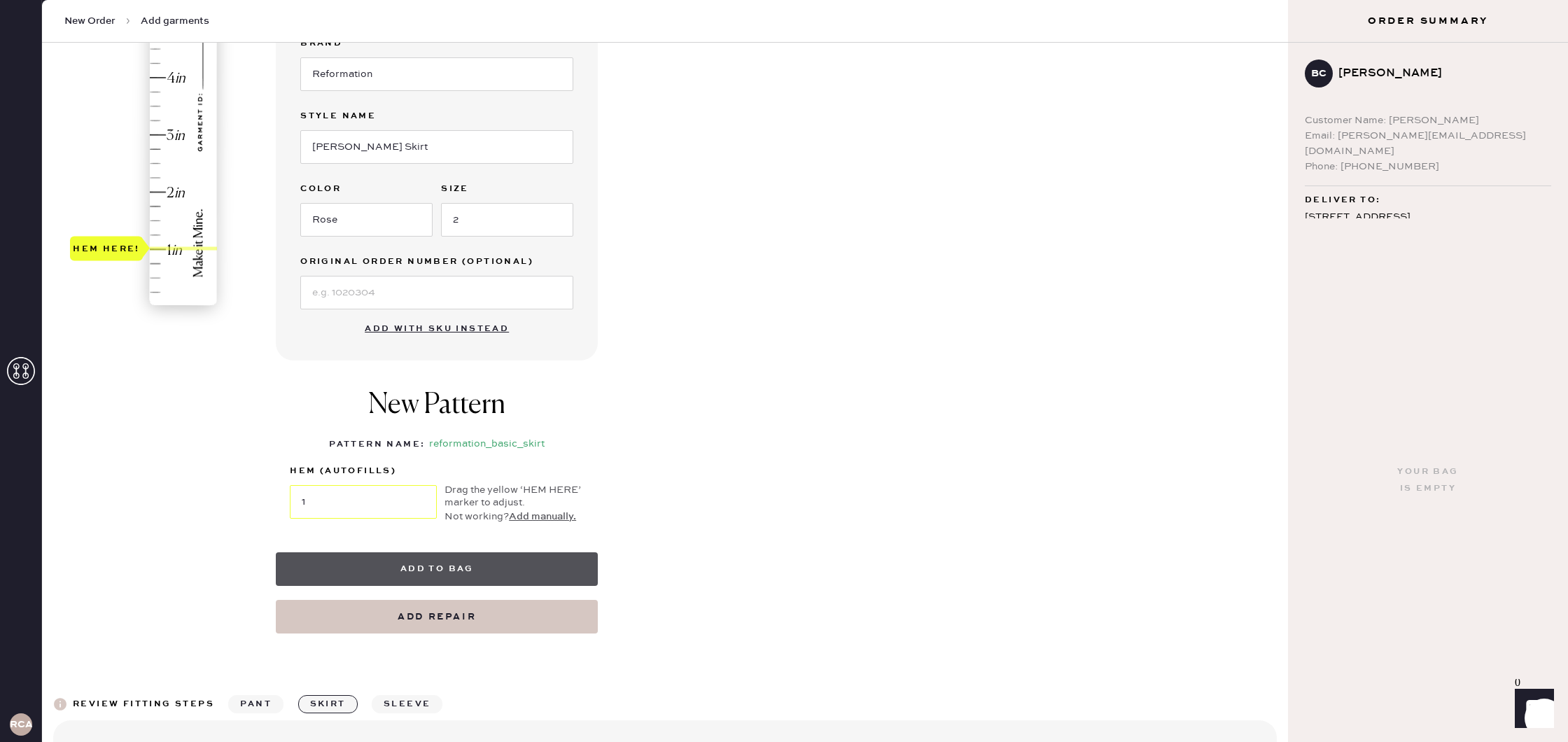
click at [525, 564] on button "Add to bag" at bounding box center [436, 569] width 322 height 33
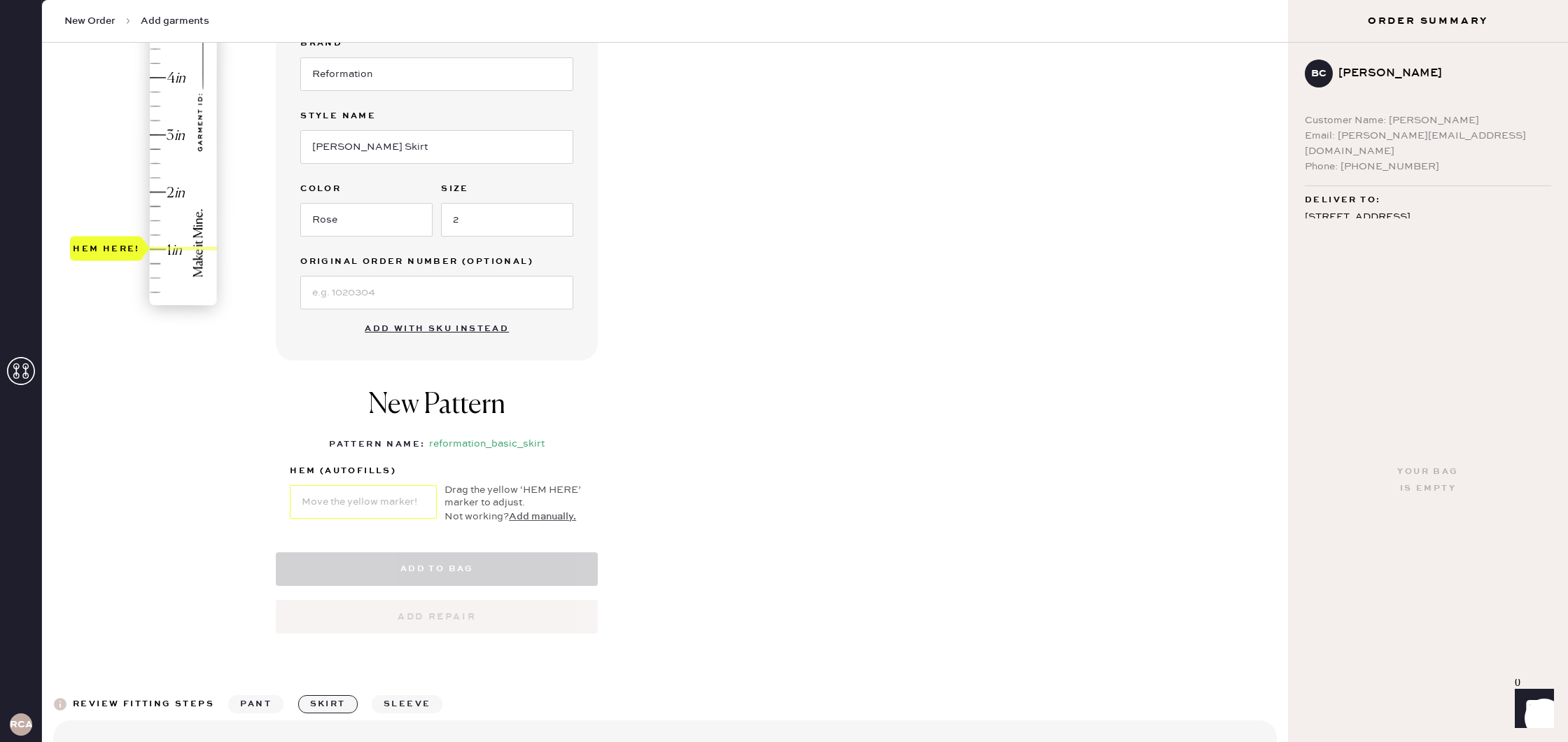
select select "13"
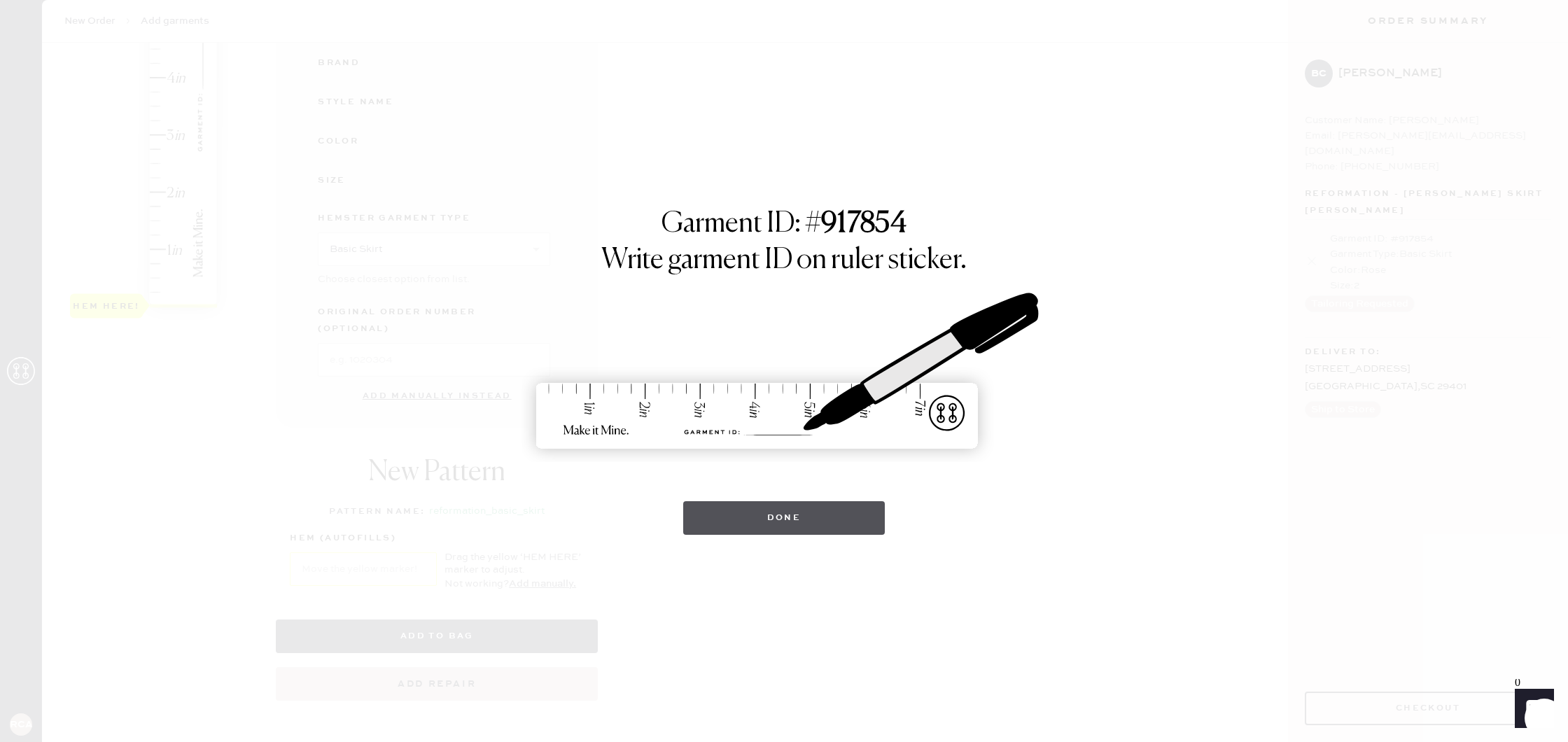
click at [844, 512] on button "Done" at bounding box center [784, 518] width 202 height 33
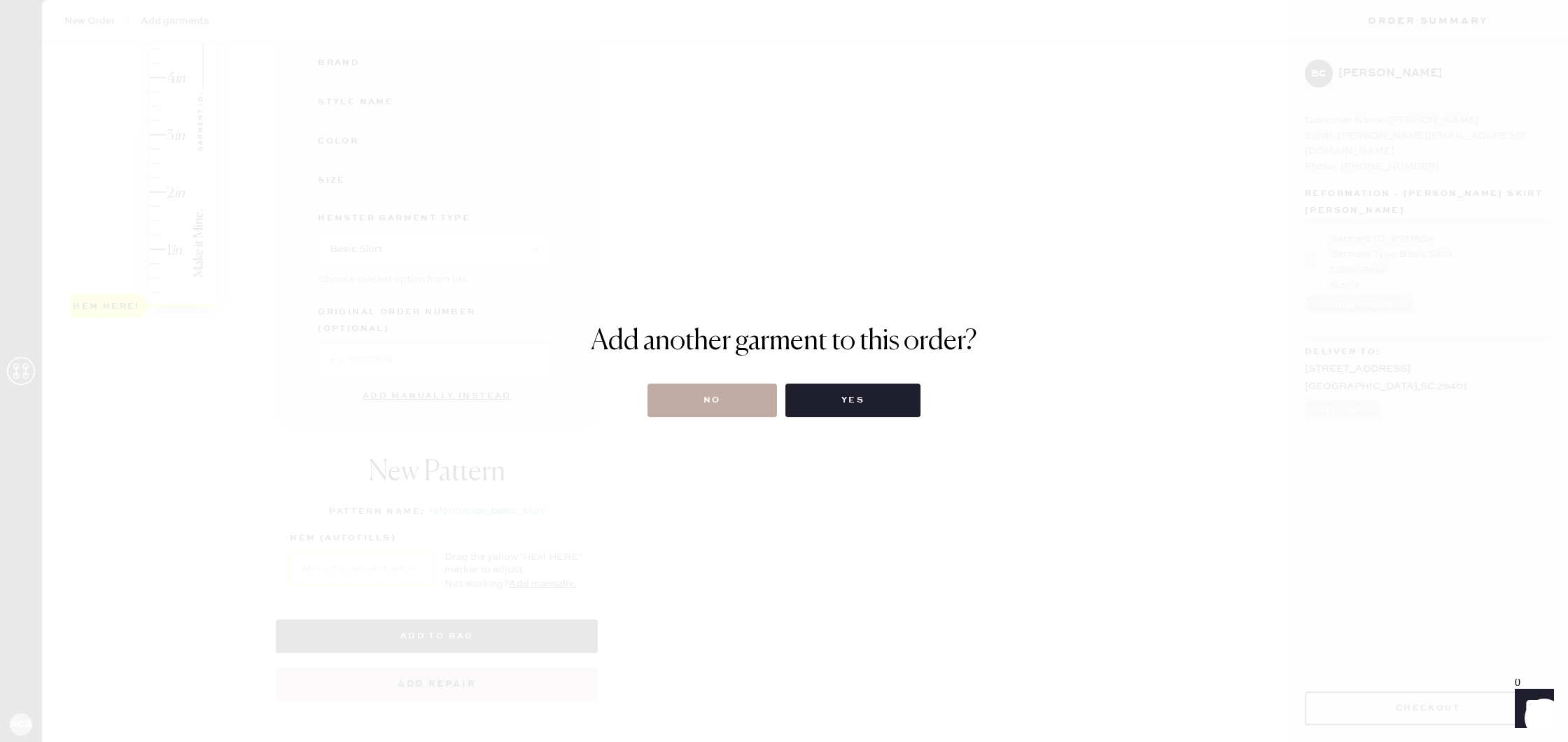
click at [718, 396] on button "No" at bounding box center [712, 400] width 130 height 33
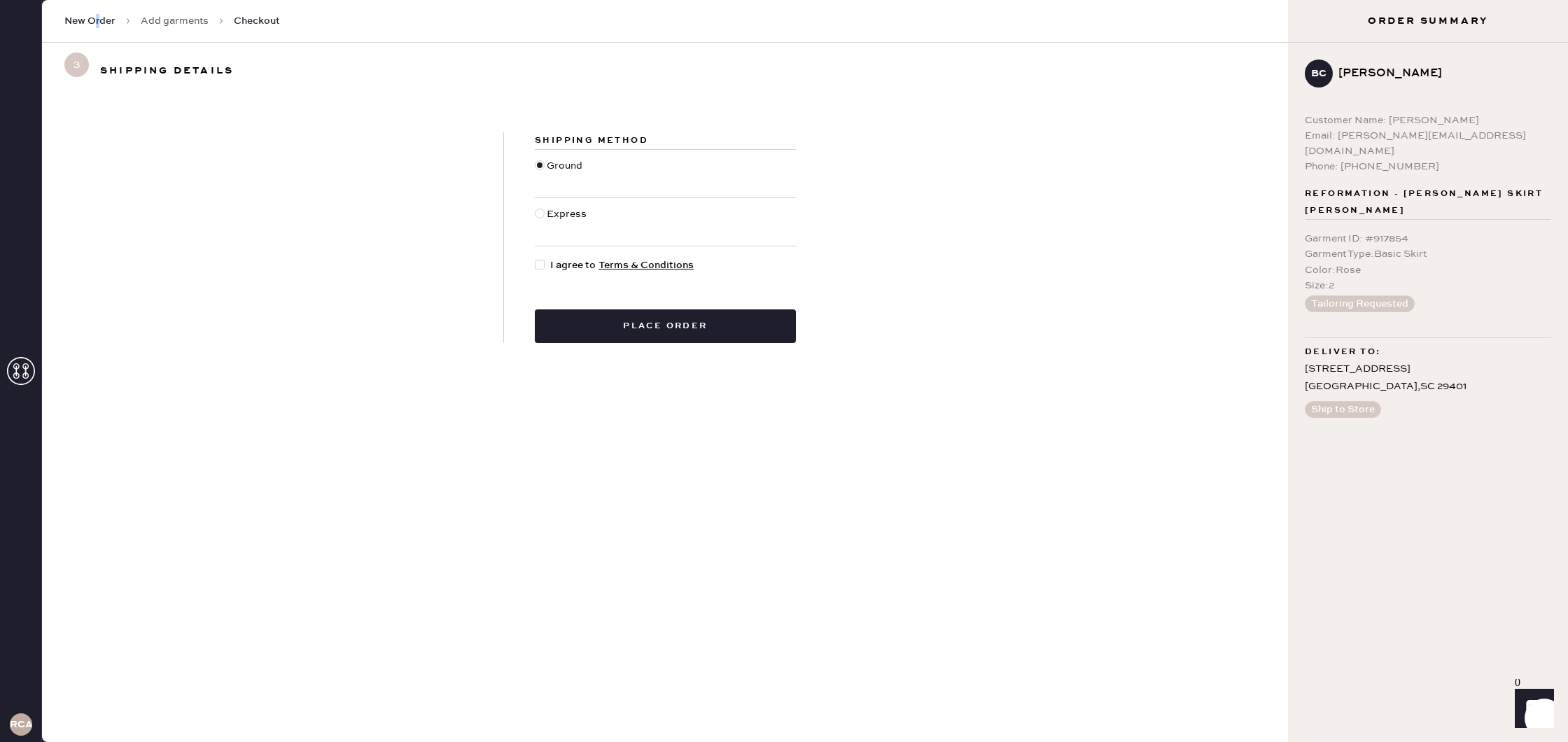
click at [97, 21] on span "New Order" at bounding box center [89, 21] width 51 height 14
